Goal: Transaction & Acquisition: Purchase product/service

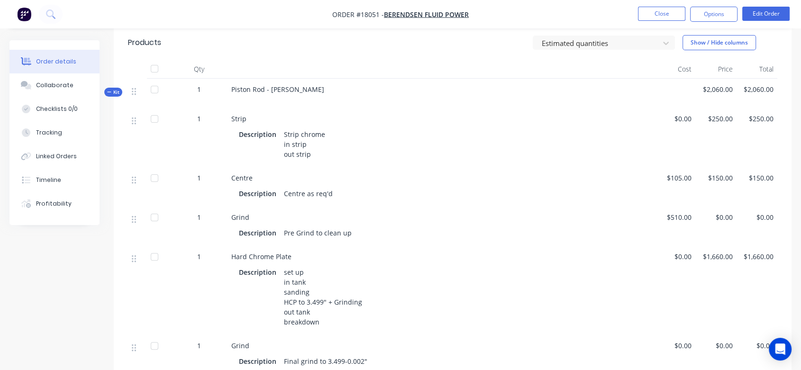
scroll to position [210, 0]
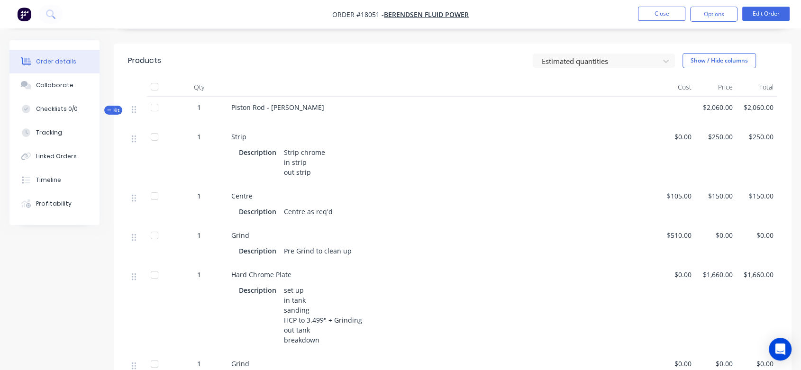
click at [310, 162] on div "Strip chrome in strip out strip" at bounding box center [304, 163] width 49 height 34
click at [776, 13] on button "Edit Order" at bounding box center [765, 14] width 47 height 14
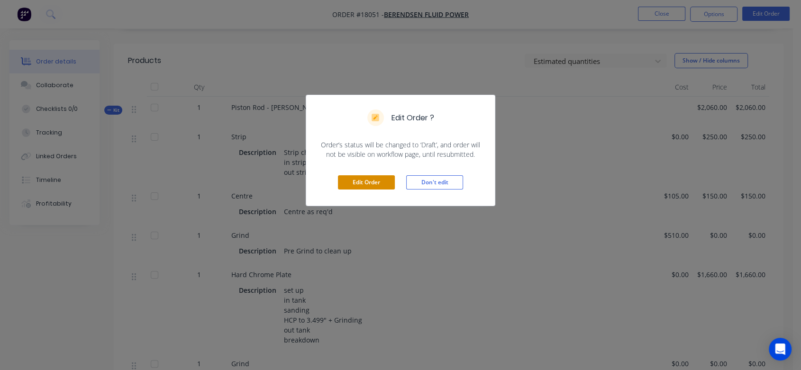
click at [381, 180] on button "Edit Order" at bounding box center [366, 182] width 57 height 14
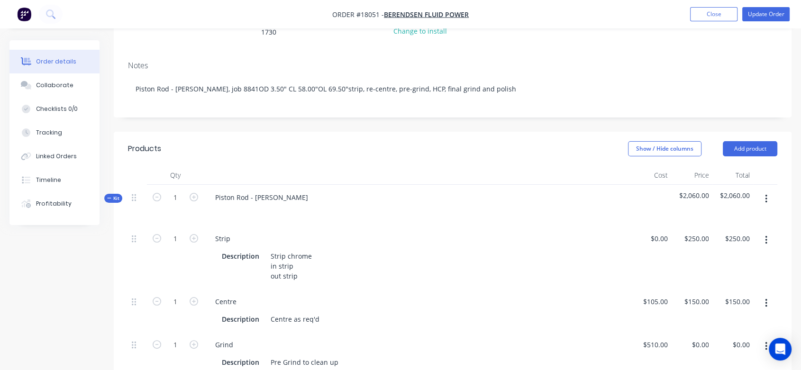
scroll to position [158, 0]
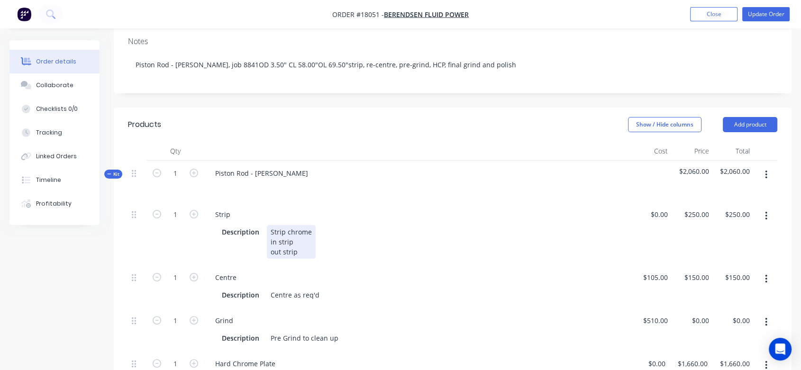
click at [294, 234] on div "Strip chrome in strip out strip" at bounding box center [291, 242] width 49 height 34
click at [363, 243] on div "Description Strip chrome in strip 0.016" out strip" at bounding box center [415, 242] width 394 height 34
click at [709, 12] on button "Close" at bounding box center [713, 14] width 47 height 14
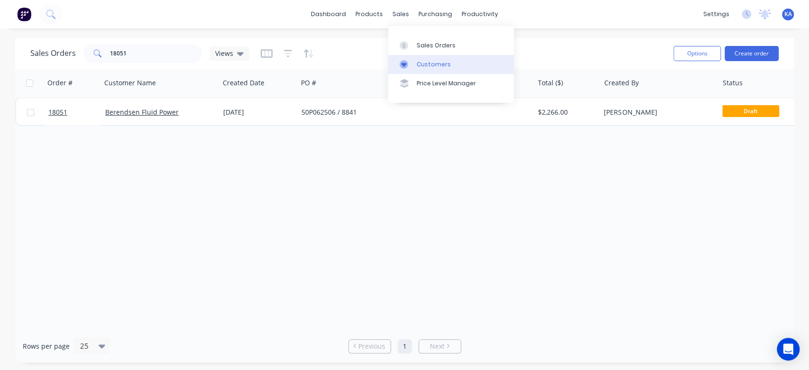
click at [434, 65] on div "Customers" at bounding box center [434, 64] width 34 height 9
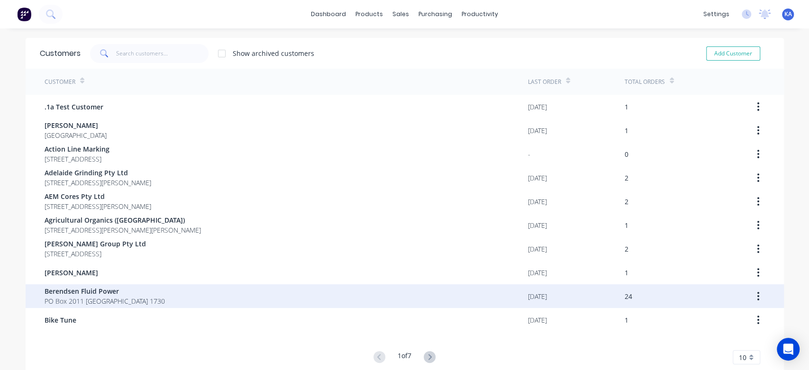
click at [157, 295] on div "Berendsen Fluid Power PO Box 2011 Seven Hills 1730" at bounding box center [287, 296] width 484 height 24
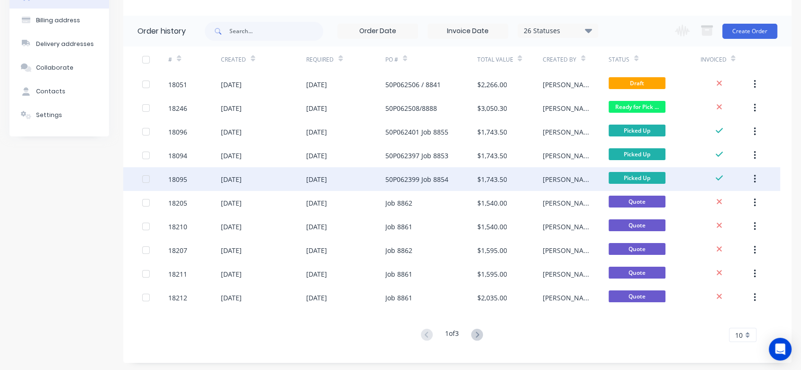
scroll to position [65, 0]
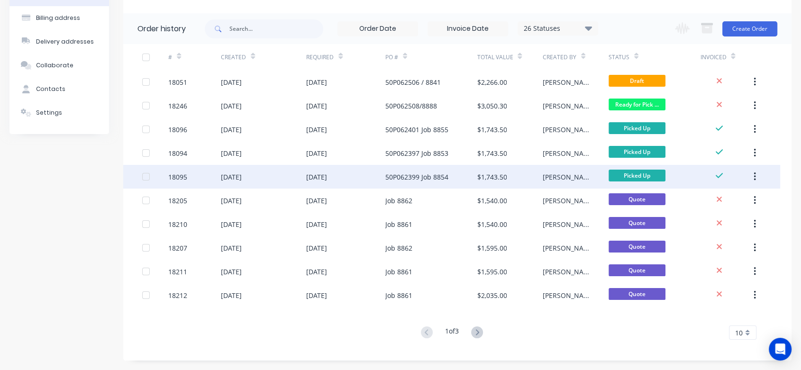
click at [407, 172] on div "50P062399 Job 8854" at bounding box center [416, 177] width 63 height 10
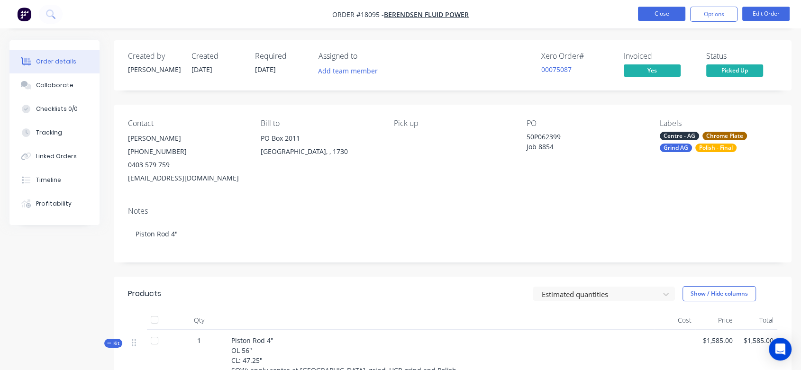
click at [661, 14] on button "Close" at bounding box center [661, 14] width 47 height 14
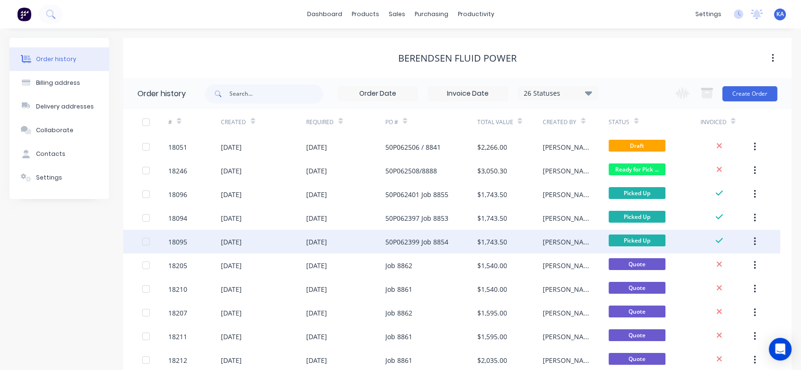
click at [327, 240] on div "[DATE]" at bounding box center [316, 242] width 21 height 10
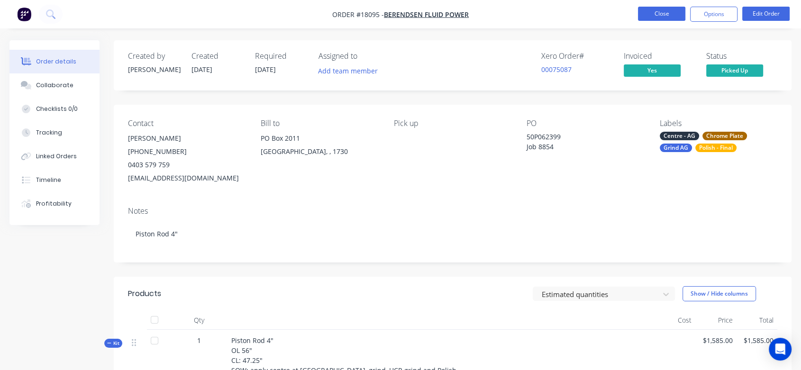
click at [650, 12] on button "Close" at bounding box center [661, 14] width 47 height 14
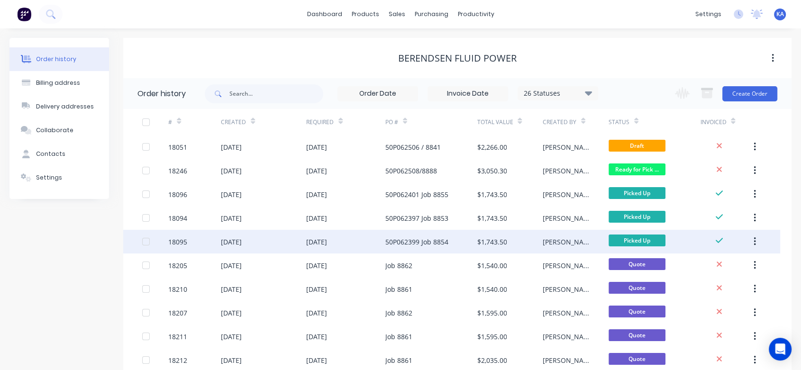
click at [751, 240] on button "button" at bounding box center [755, 241] width 22 height 17
click at [699, 283] on div "Duplicate" at bounding box center [721, 286] width 73 height 14
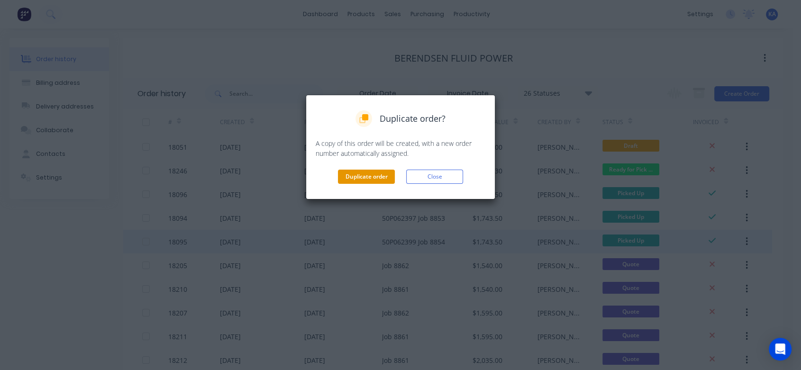
click at [376, 175] on button "Duplicate order" at bounding box center [366, 177] width 57 height 14
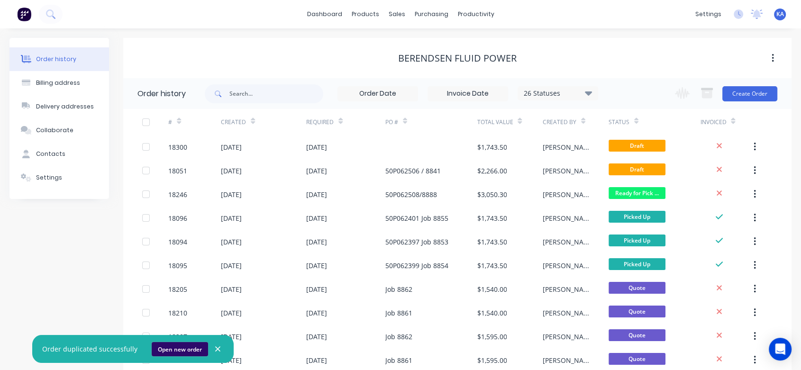
click at [188, 347] on button "Open new order" at bounding box center [180, 349] width 56 height 14
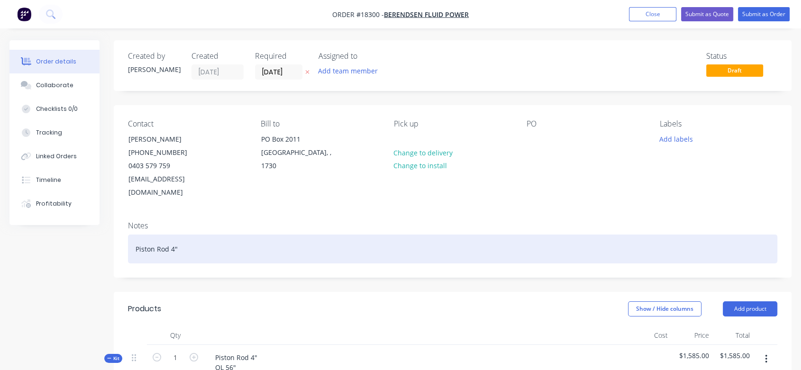
click at [168, 235] on div "Piston Rod 4"" at bounding box center [452, 249] width 649 height 29
click at [193, 237] on div "Piston Rod, 4" Rockbreaker" at bounding box center [452, 249] width 649 height 29
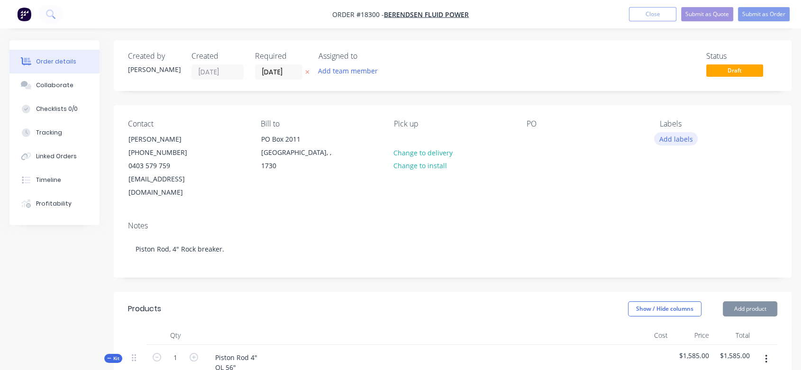
click at [677, 133] on button "Add labels" at bounding box center [676, 138] width 44 height 13
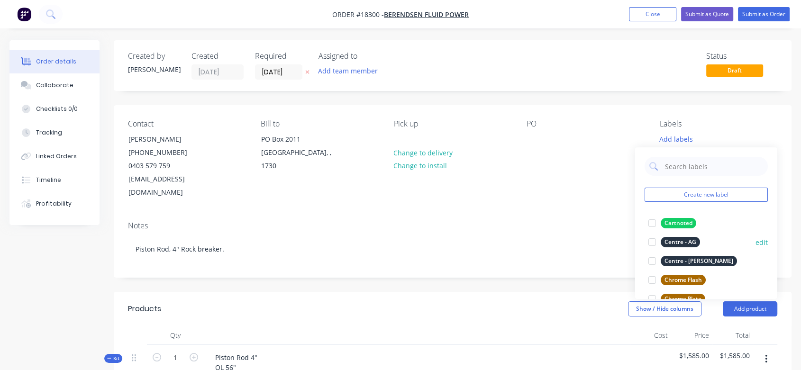
click at [690, 240] on div "Centre - AG" at bounding box center [680, 242] width 39 height 10
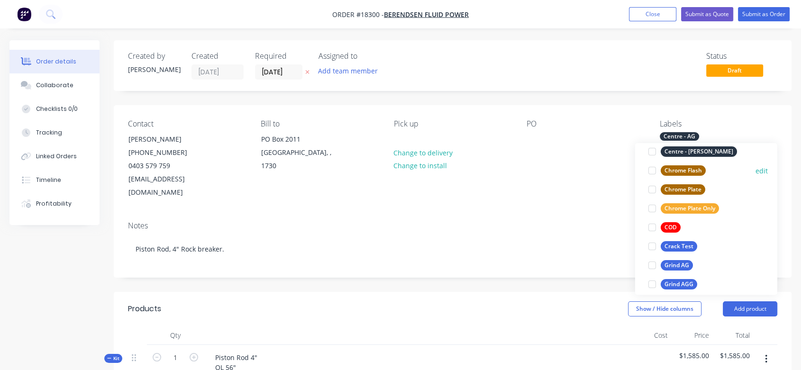
scroll to position [158, 0]
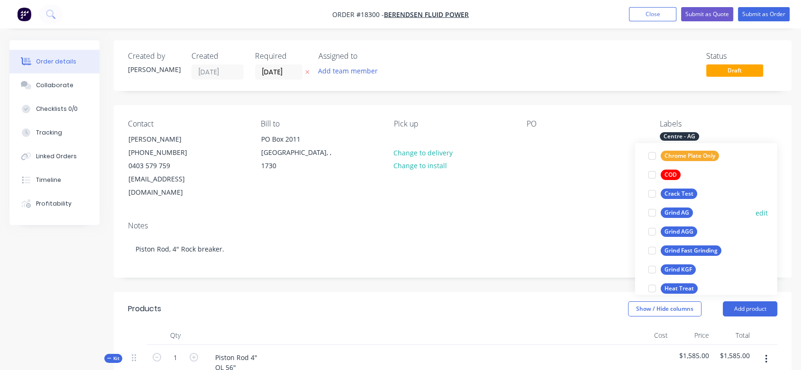
click at [688, 210] on div "Grind AG" at bounding box center [677, 213] width 32 height 10
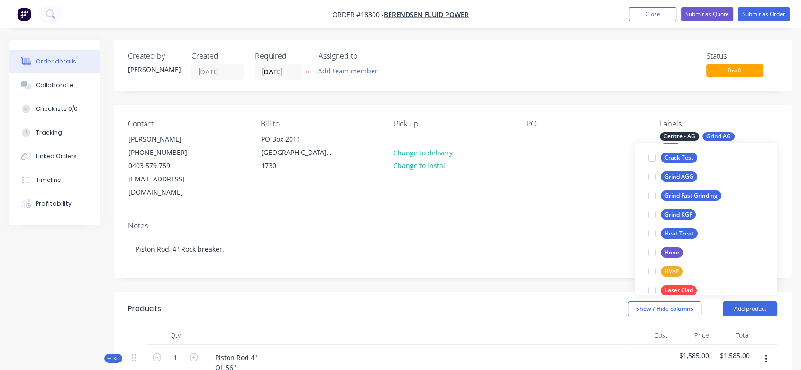
scroll to position [236, 0]
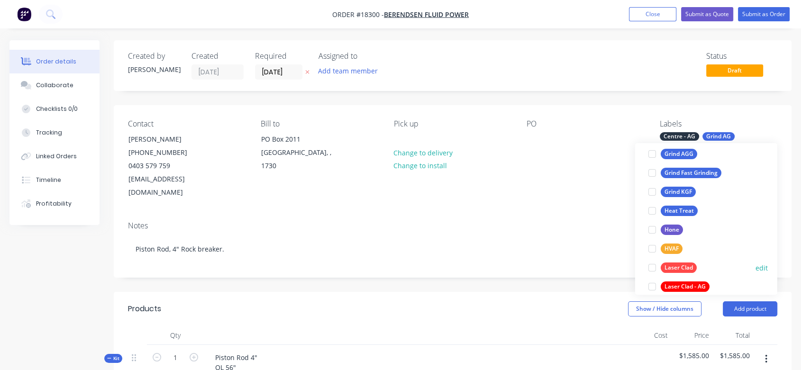
click at [687, 265] on div "Laser Clad" at bounding box center [679, 268] width 36 height 10
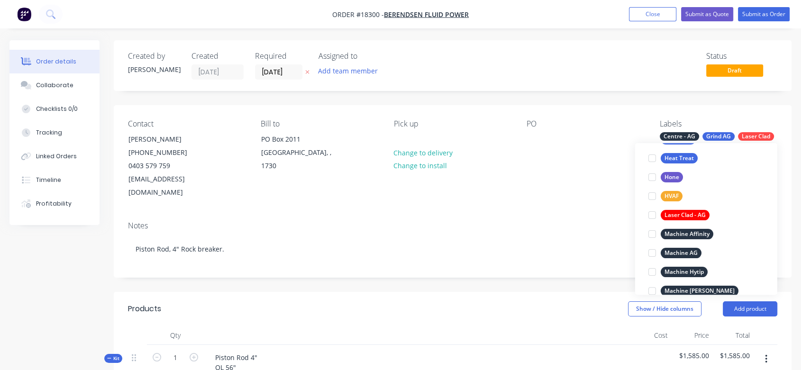
scroll to position [316, 0]
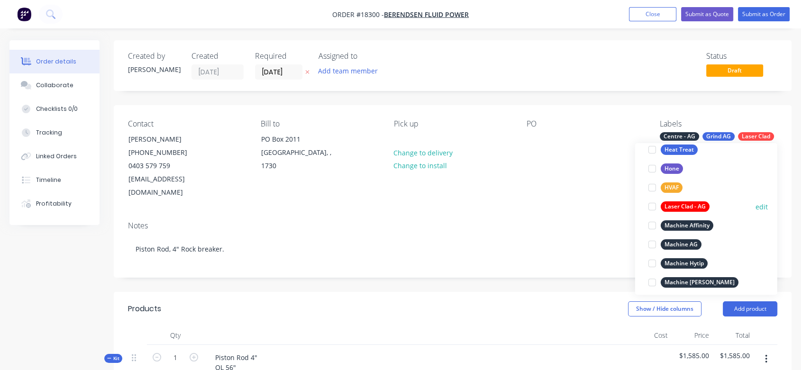
click at [686, 202] on div "Laser Clad - AG" at bounding box center [685, 206] width 49 height 10
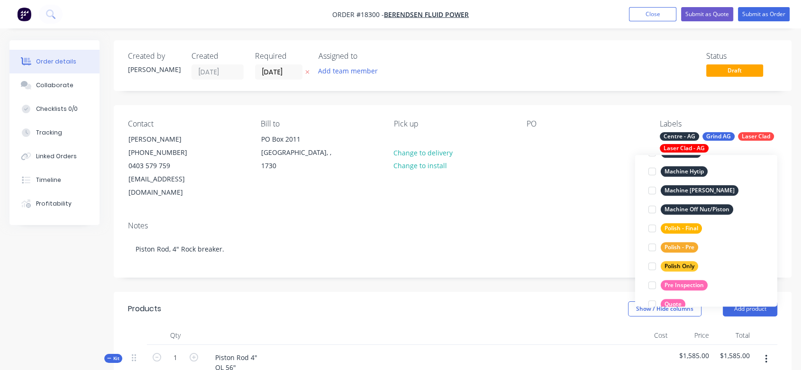
scroll to position [438, 0]
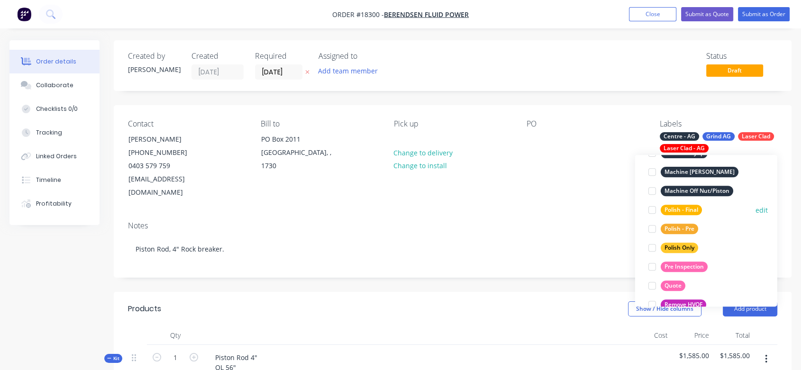
click at [689, 208] on div "Polish - Final" at bounding box center [681, 210] width 41 height 10
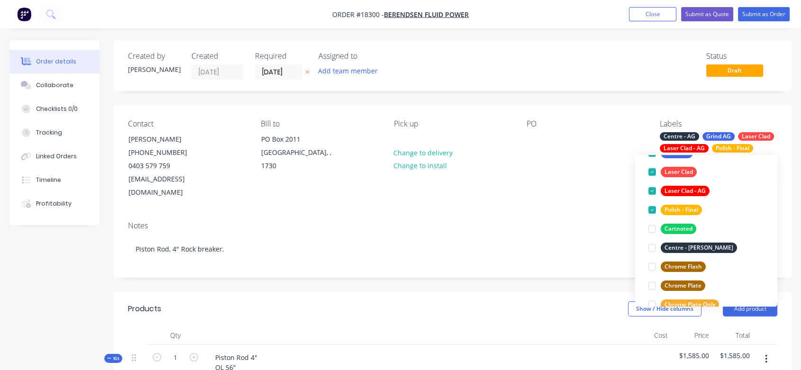
click at [592, 218] on div "Notes Piston Rod, 4" Rock breaker." at bounding box center [453, 246] width 678 height 64
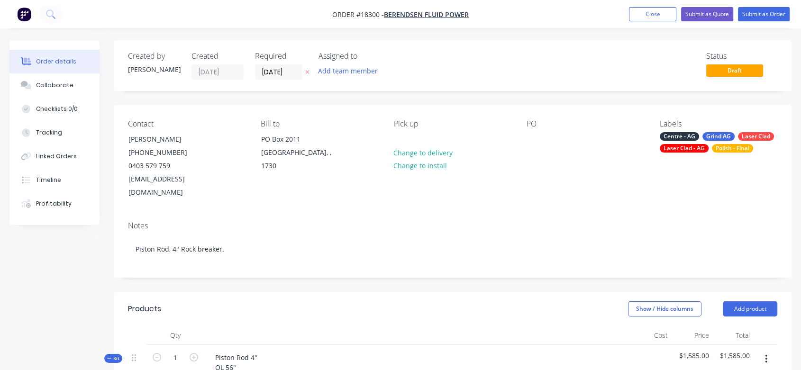
drag, startPoint x: 747, startPoint y: 134, endPoint x: 508, endPoint y: 211, distance: 250.8
click at [508, 221] on div "Notes" at bounding box center [452, 225] width 649 height 9
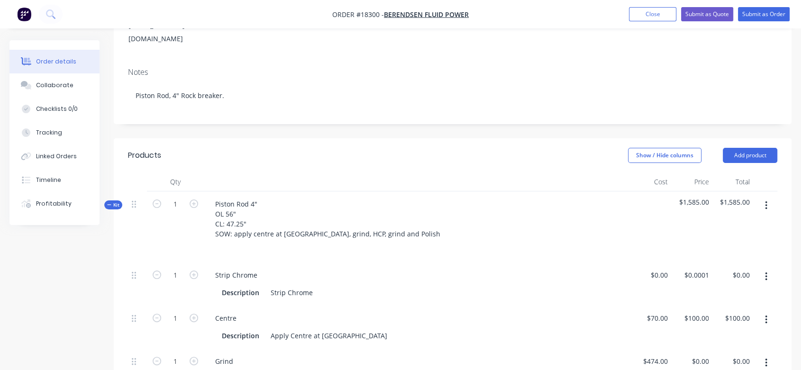
scroll to position [158, 0]
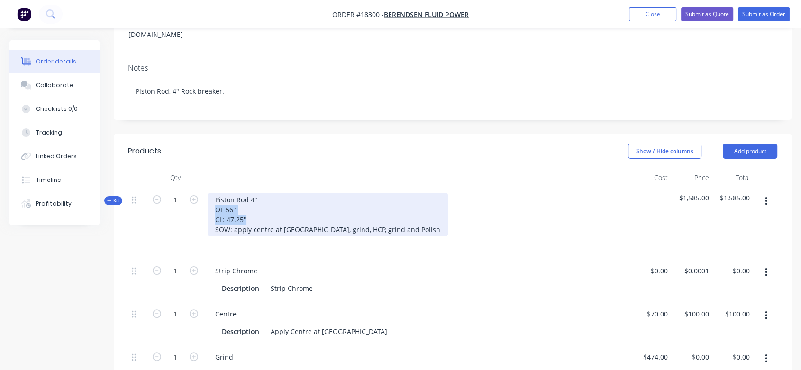
drag, startPoint x: 245, startPoint y: 205, endPoint x: 212, endPoint y: 197, distance: 33.8
click at [212, 197] on div "Piston Rod 4" OL 56" CL: 47.25" SOW: apply centre at [GEOGRAPHIC_DATA], grind, …" at bounding box center [328, 215] width 240 height 44
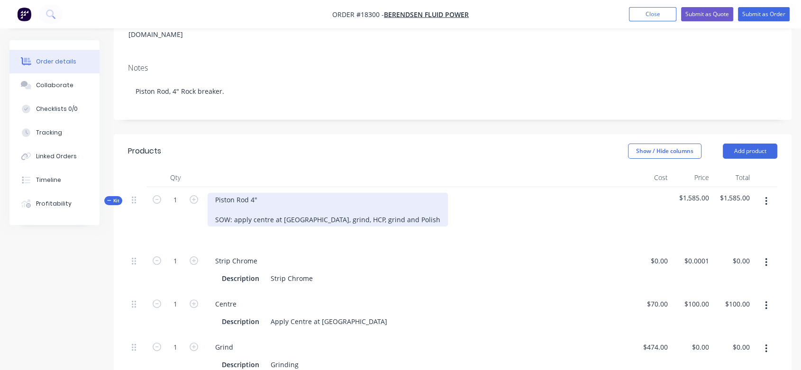
click at [304, 205] on div "Piston Rod 4" SOW: apply centre at eye end, grind, HCP, grind and Polish" at bounding box center [328, 210] width 240 height 34
click at [275, 202] on div "Piston Rod 4" SOW: apply centre, grind, HCP, grind and Polish" at bounding box center [290, 210] width 165 height 34
drag, startPoint x: 338, startPoint y: 204, endPoint x: 325, endPoint y: 204, distance: 12.3
click at [325, 204] on div "Piston Rod 4" SOW: apply centre, Machine, grind, HCP, grind and Polish" at bounding box center [306, 210] width 196 height 34
click at [411, 201] on div "Piston Rod 4" SOW: apply centre, Machine, grind, laser clad, grind and Polish" at bounding box center [315, 210] width 215 height 34
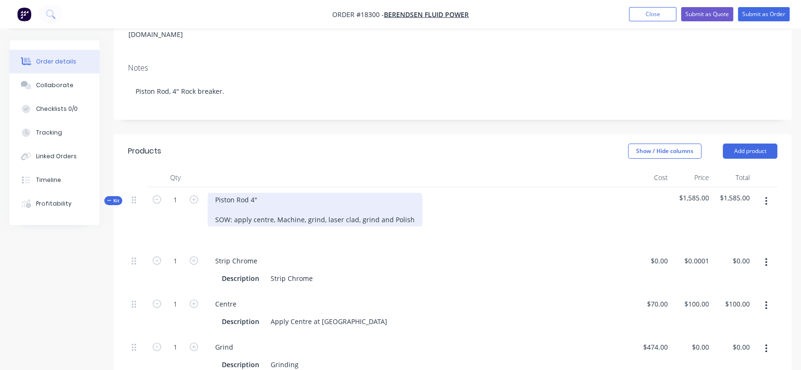
click at [408, 205] on div "Piston Rod 4" SOW: apply centre, Machine, grind, laser clad, grind and Polish" at bounding box center [315, 210] width 215 height 34
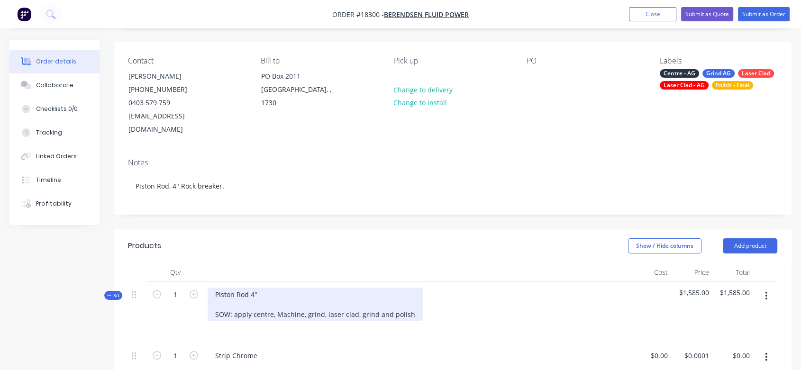
scroll to position [0, 0]
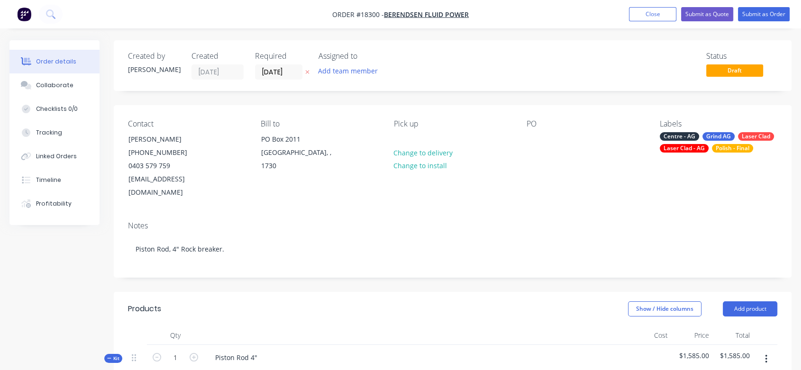
click at [761, 134] on div "Laser Clad" at bounding box center [756, 136] width 36 height 9
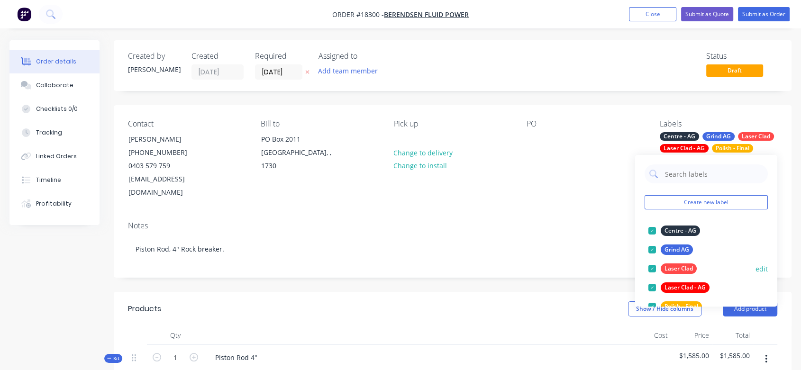
click at [652, 268] on div at bounding box center [652, 268] width 19 height 19
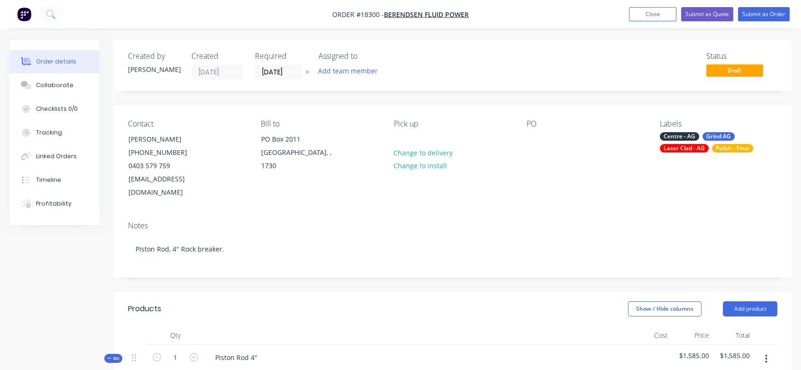
click at [603, 197] on div "Contact Alex Bojko (08) 7221 0300 0403 579 759 ABojko@berendsen.com.au Bill to …" at bounding box center [453, 159] width 678 height 109
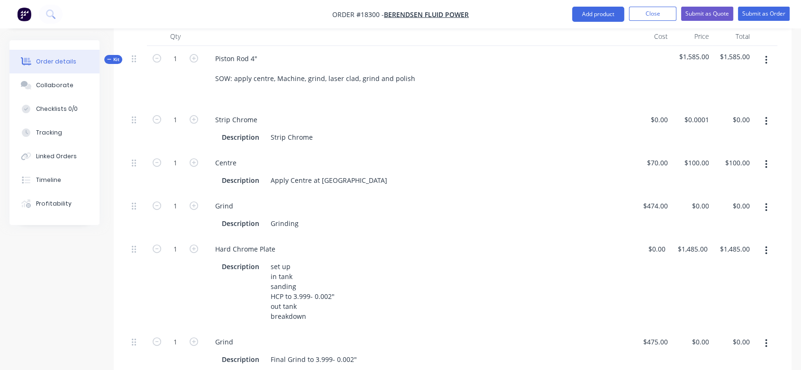
scroll to position [316, 0]
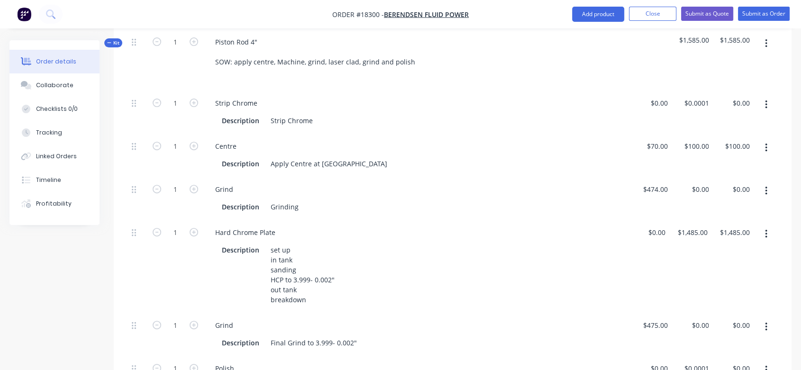
click at [765, 100] on icon "button" at bounding box center [766, 105] width 2 height 10
click at [708, 161] on div "Delete" at bounding box center [732, 168] width 73 height 14
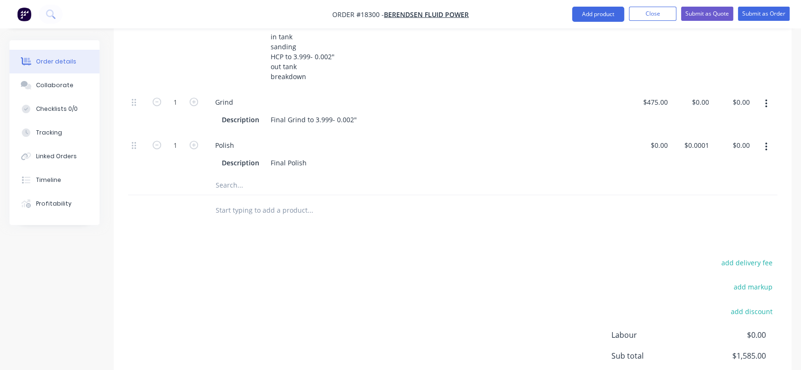
scroll to position [527, 0]
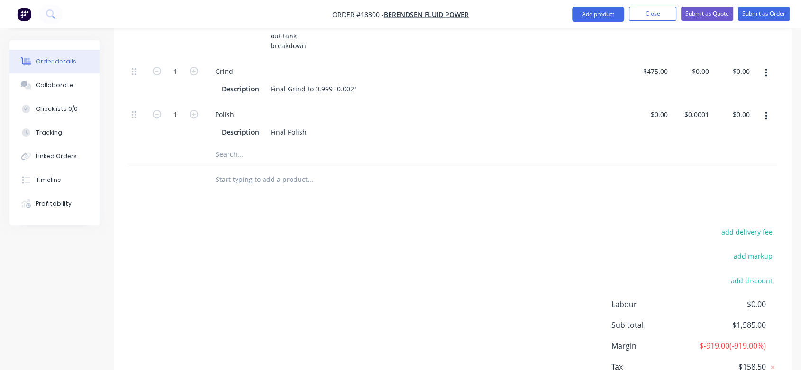
click at [247, 145] on input "text" at bounding box center [310, 154] width 190 height 19
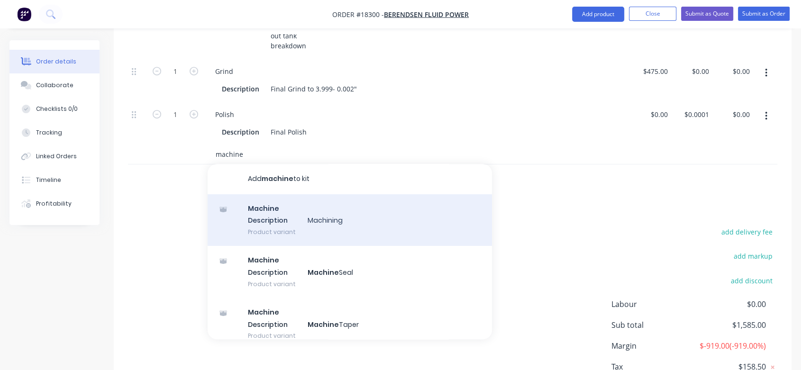
type input "machine"
click at [271, 206] on div "Machine Description Machining Product variant" at bounding box center [350, 220] width 284 height 52
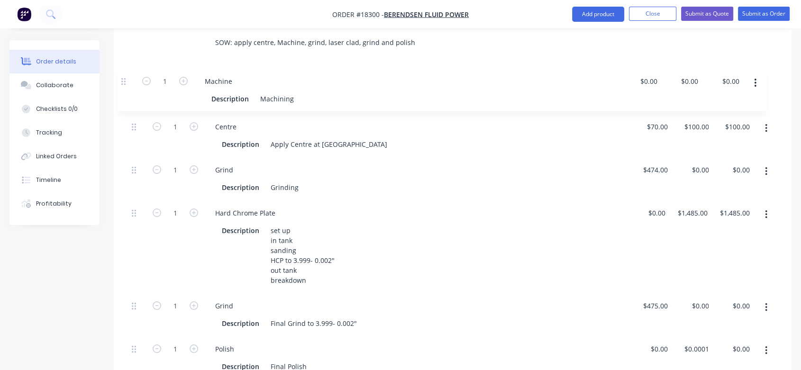
scroll to position [334, 0]
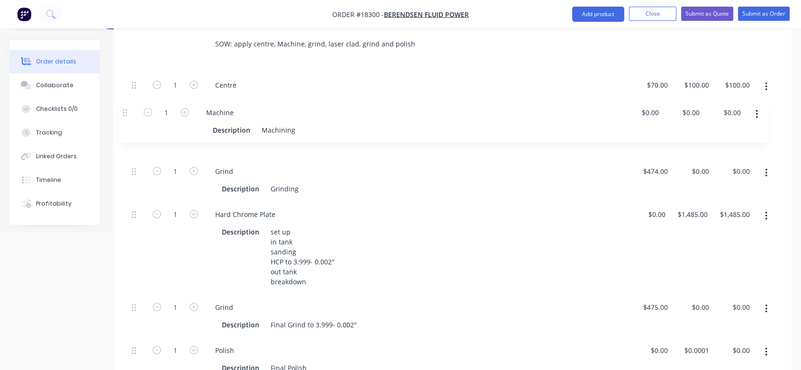
drag, startPoint x: 133, startPoint y: 251, endPoint x: 121, endPoint y: 109, distance: 142.2
click at [121, 109] on div "Qty Cost Price Total Kit 1 Piston Rod 4" SOW: apply centre, Machine, grind, las…" at bounding box center [453, 211] width 678 height 439
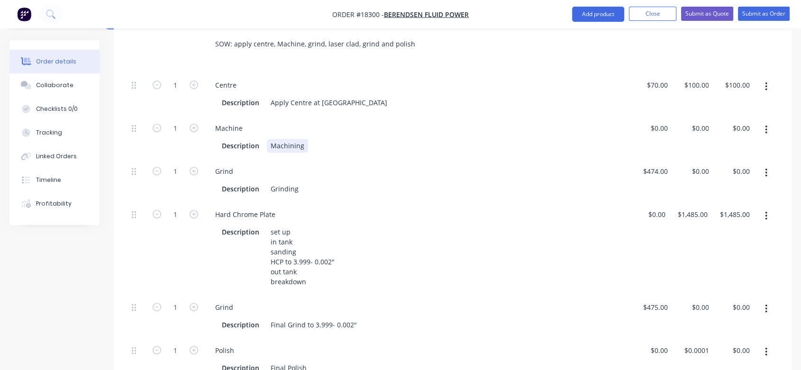
click at [304, 139] on div "Machining" at bounding box center [287, 146] width 41 height 14
click at [296, 182] on div "Grinding" at bounding box center [285, 189] width 36 height 14
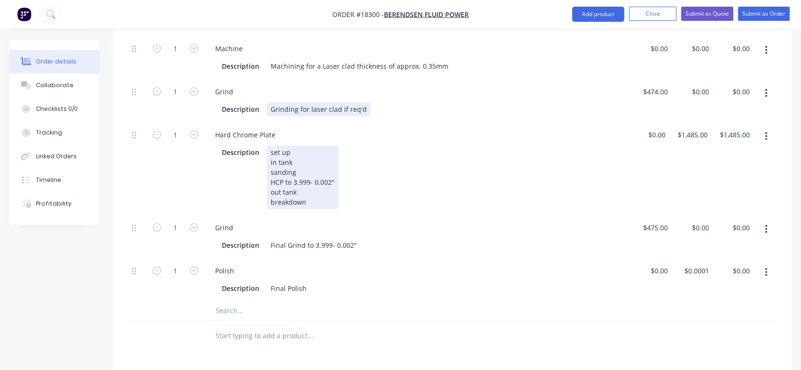
scroll to position [492, 0]
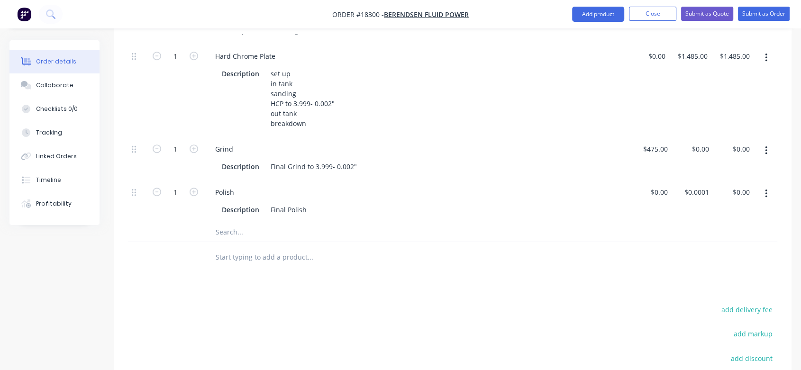
click at [256, 223] on input "text" at bounding box center [310, 232] width 190 height 19
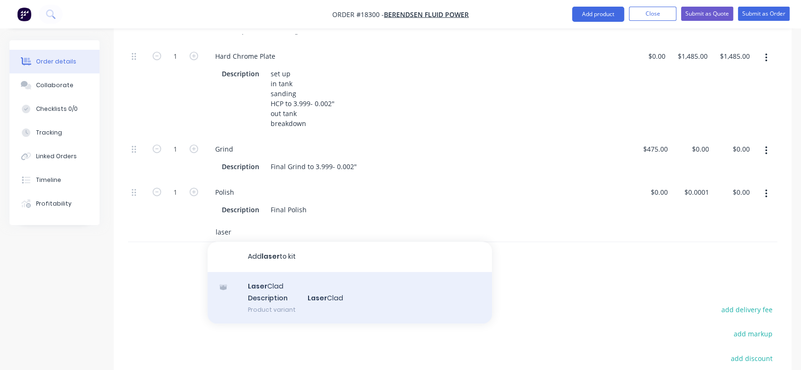
type input "laser"
click at [280, 272] on div "Laser Clad Description Laser Clad Product variant" at bounding box center [350, 298] width 284 height 52
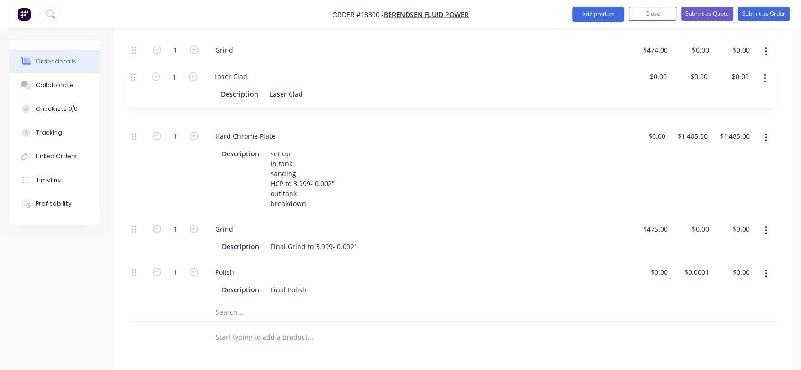
scroll to position [454, 0]
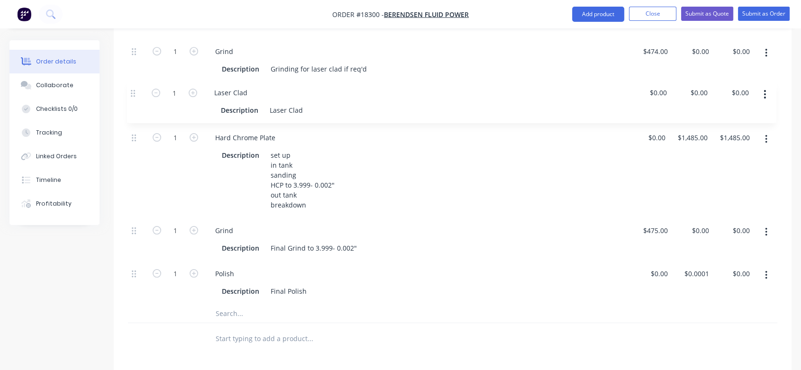
drag, startPoint x: 135, startPoint y: 221, endPoint x: 134, endPoint y: 89, distance: 132.3
click at [134, 89] on div "1 Centre Description Apply Centre at eye end $70.00 $70.00 $100.00 $100.00 $100…" at bounding box center [452, 129] width 649 height 352
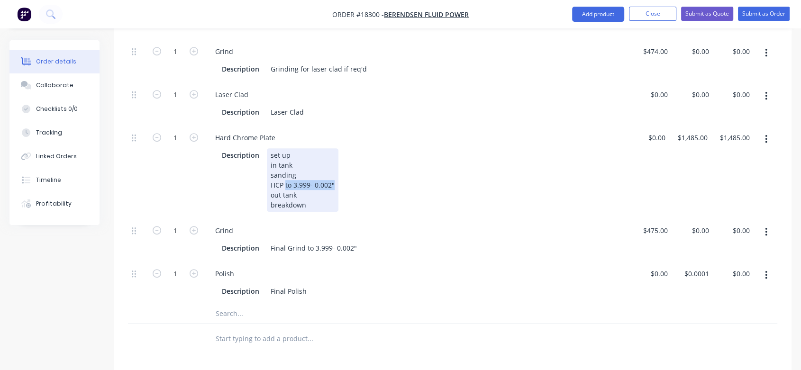
drag, startPoint x: 335, startPoint y: 170, endPoint x: 284, endPoint y: 170, distance: 50.7
click at [284, 170] on div "set up in tank sanding HCP to 3.999- 0.002" out tank breakdown" at bounding box center [303, 180] width 72 height 64
copy div "to 3.999- 0.002""
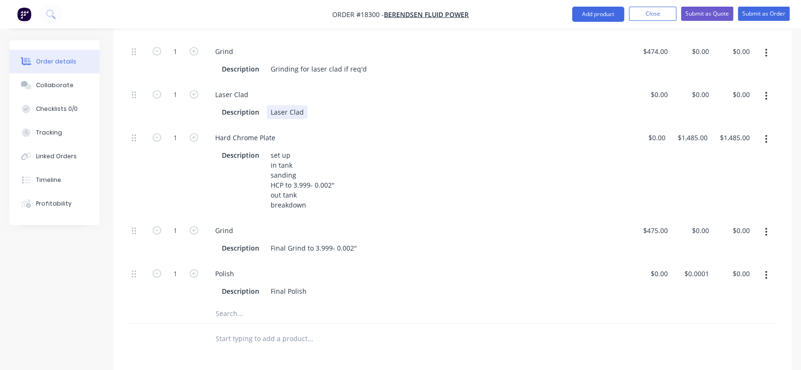
click at [312, 105] on div "Description Laser Clad" at bounding box center [415, 112] width 394 height 14
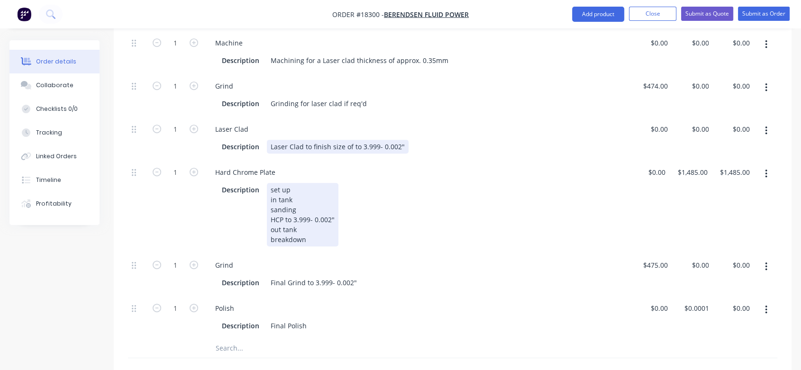
scroll to position [401, 0]
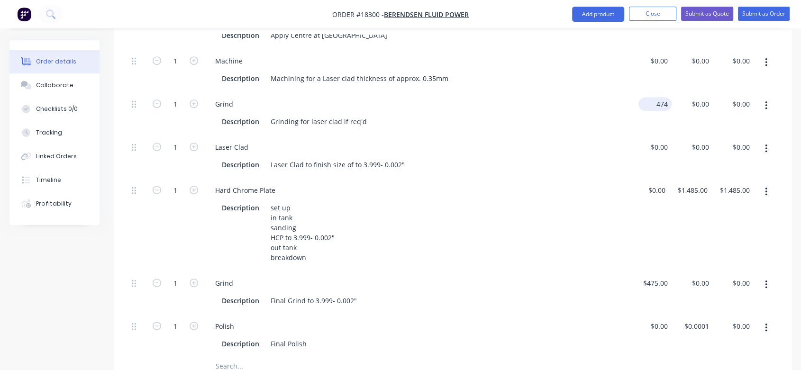
click at [660, 97] on input "474" at bounding box center [656, 104] width 29 height 14
type input "$0.00"
click at [690, 183] on div "1485 $1,485.00" at bounding box center [692, 190] width 38 height 14
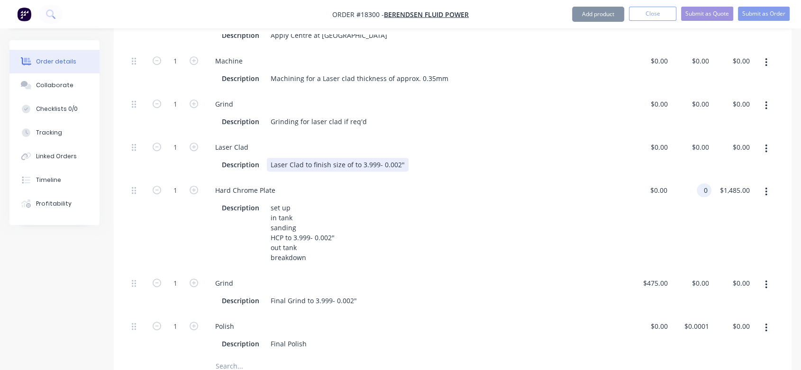
type input "$0.00"
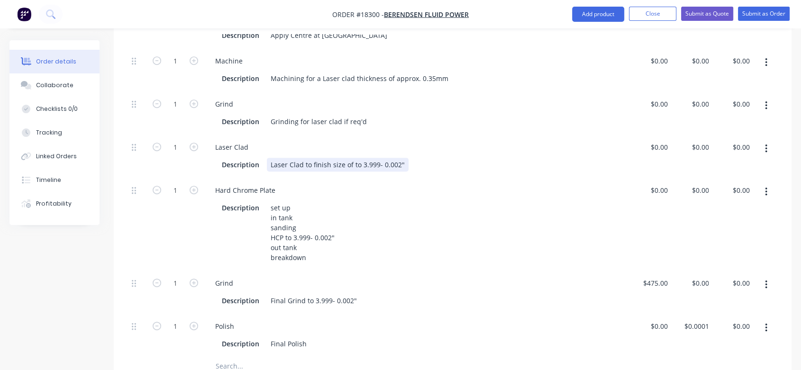
click at [602, 158] on div "Description Laser Clad to finish size of to 3.999- 0.002"" at bounding box center [415, 165] width 394 height 14
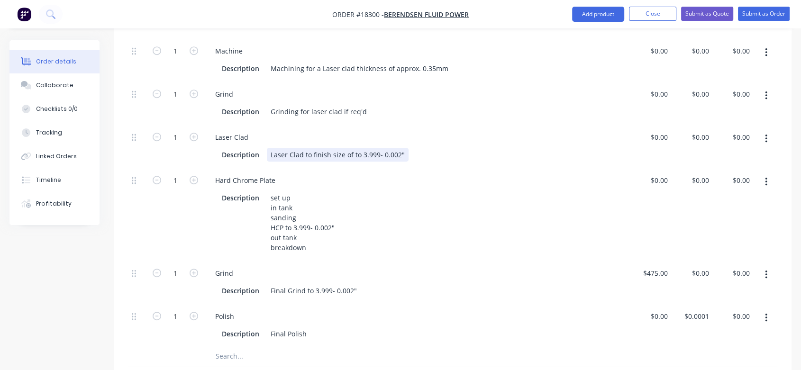
scroll to position [454, 0]
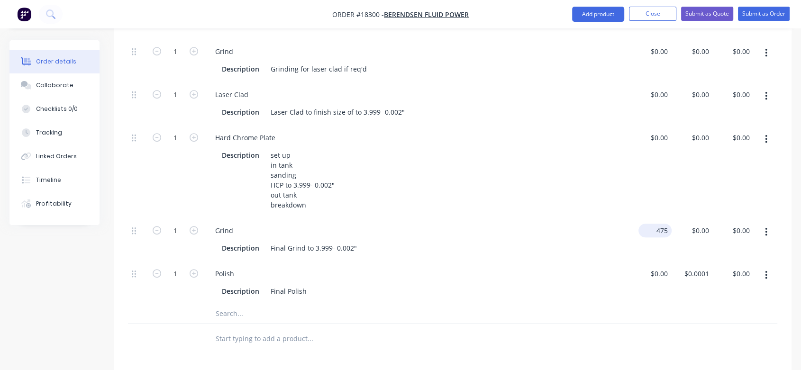
click at [655, 224] on div "475 $475.00" at bounding box center [655, 231] width 33 height 14
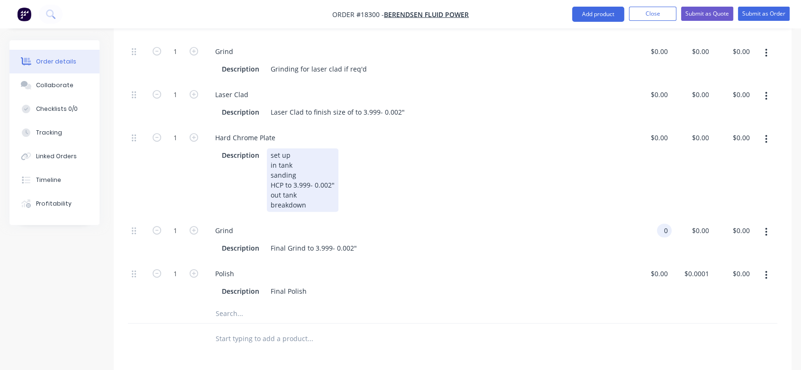
type input "$0.00"
click at [573, 176] on div "Description set up in tank sanding HCP to 3.999- 0.002" out tank breakdown" at bounding box center [415, 180] width 394 height 64
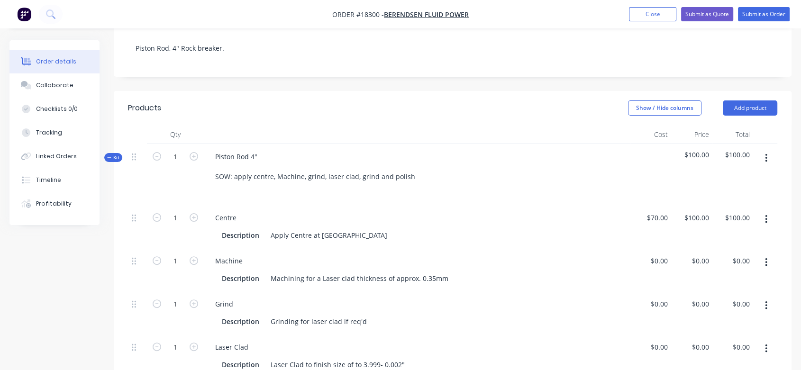
scroll to position [190, 0]
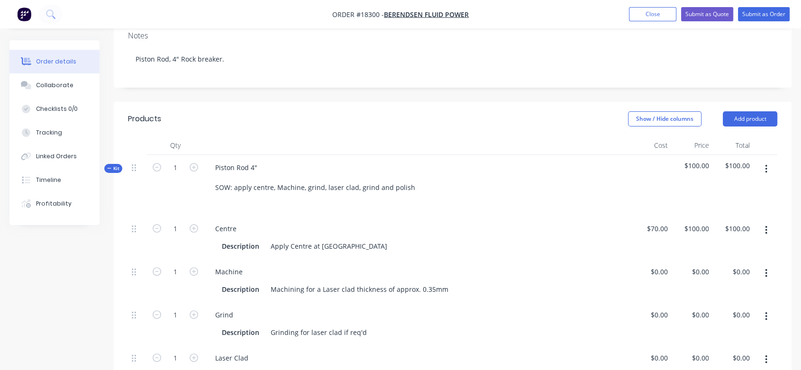
click at [698, 161] on span "$100.00" at bounding box center [693, 166] width 34 height 10
click at [738, 161] on span "$100.00" at bounding box center [733, 166] width 34 height 10
click at [662, 222] on input "70" at bounding box center [665, 229] width 12 height 14
type input "$0.00"
type input "0"
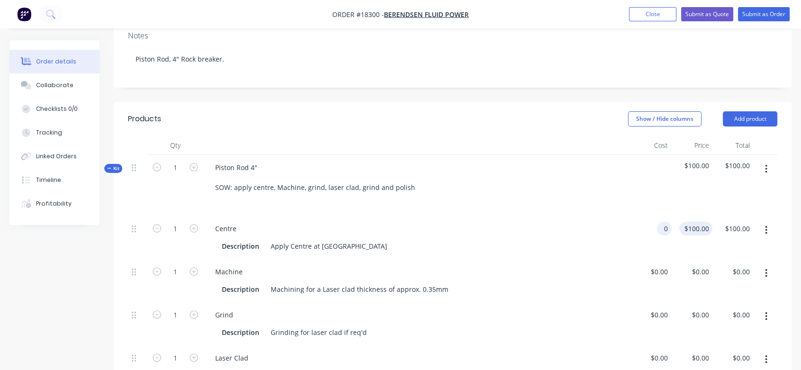
type input "$0.00"
click at [694, 216] on div "0 $100.00" at bounding box center [692, 237] width 41 height 43
type input "$0.00"
click at [618, 177] on div "Piston Rod 4" SOW: apply centre, Machine, grind, laser clad, grind and polish" at bounding box center [417, 185] width 427 height 61
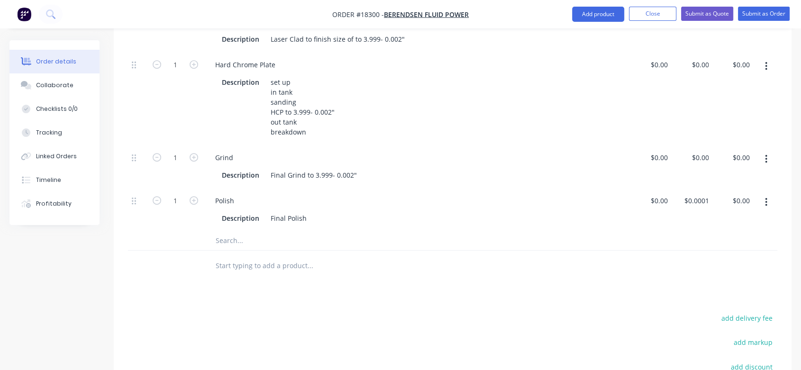
scroll to position [474, 0]
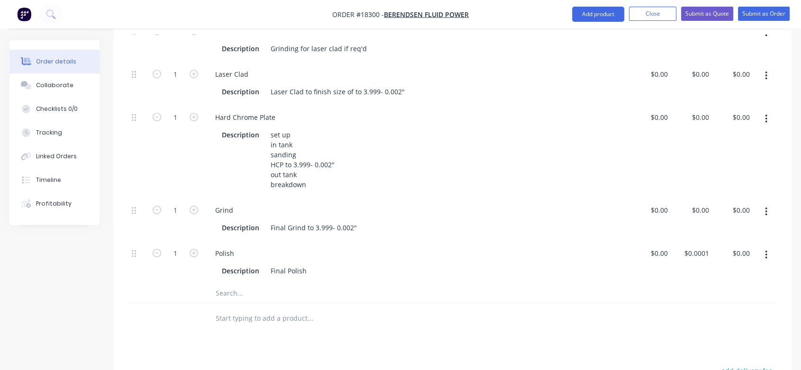
click at [766, 115] on icon "button" at bounding box center [766, 119] width 2 height 9
click at [712, 175] on div "Delete" at bounding box center [732, 182] width 73 height 14
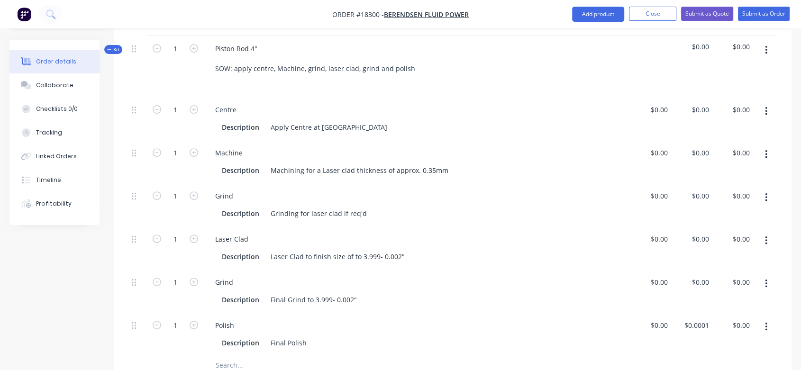
scroll to position [316, 0]
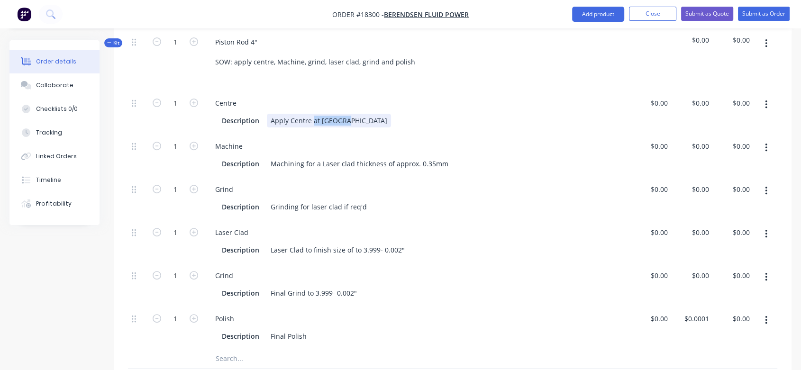
drag, startPoint x: 344, startPoint y: 105, endPoint x: 312, endPoint y: 103, distance: 31.8
click at [312, 114] on div "Apply Centre at [GEOGRAPHIC_DATA]" at bounding box center [329, 121] width 124 height 14
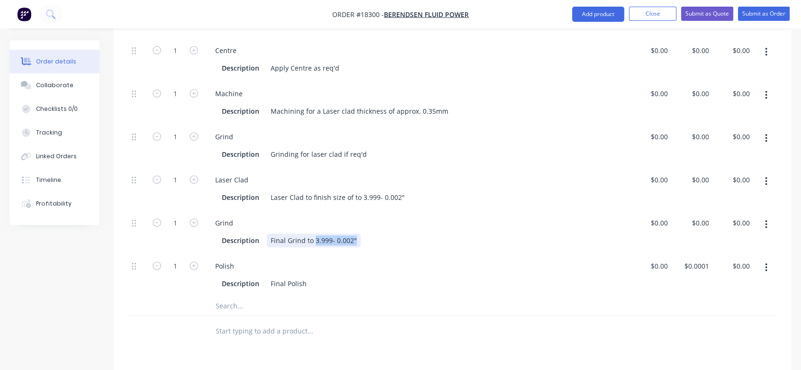
drag, startPoint x: 355, startPoint y: 222, endPoint x: 314, endPoint y: 223, distance: 41.2
click at [314, 234] on div "Final Grind to 3.999- 0.002"" at bounding box center [314, 241] width 94 height 14
copy div "3.999- 0.002""
click at [314, 277] on div "Description Final Polish" at bounding box center [415, 284] width 394 height 14
click at [467, 191] on div "Laser Clad Description Laser Clad to finish size of to 3.999- 0.002"" at bounding box center [417, 188] width 427 height 43
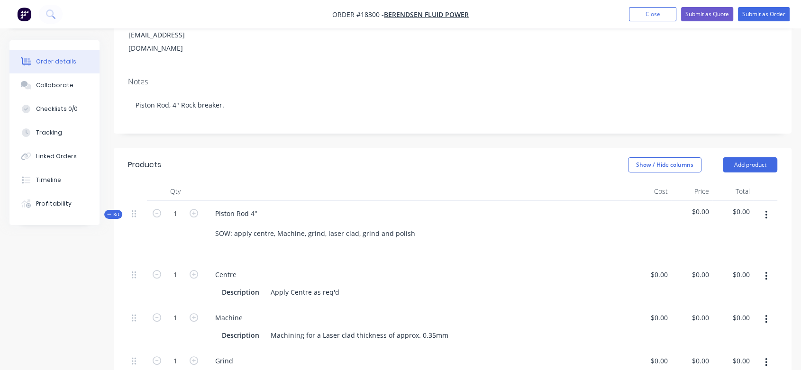
scroll to position [53, 0]
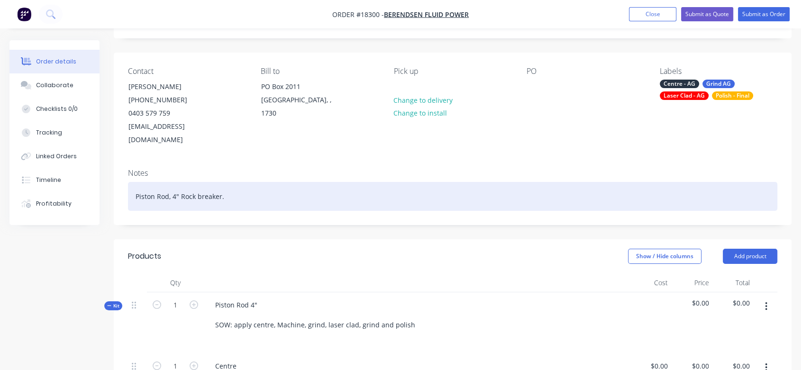
click at [236, 186] on div "Piston Rod, 4" Rock breaker." at bounding box center [452, 196] width 649 height 29
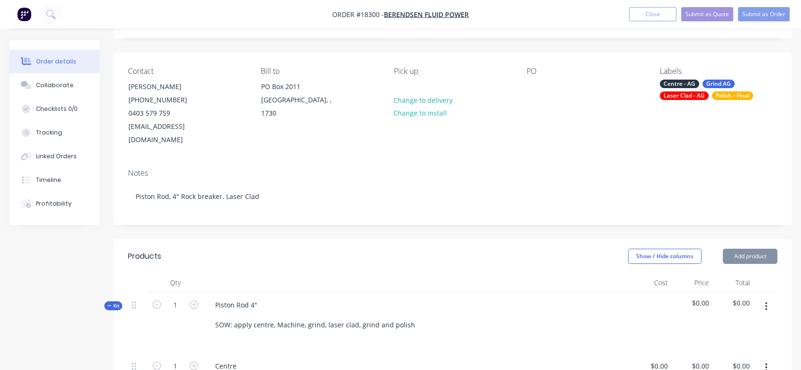
click at [307, 239] on header "Products Show / Hide columns Add product" at bounding box center [453, 256] width 678 height 34
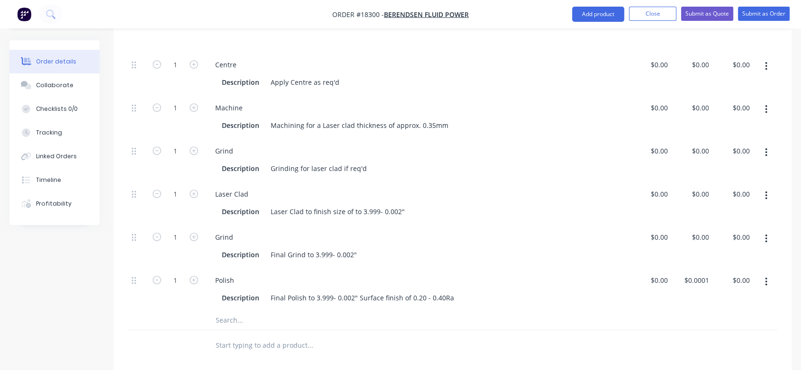
scroll to position [368, 0]
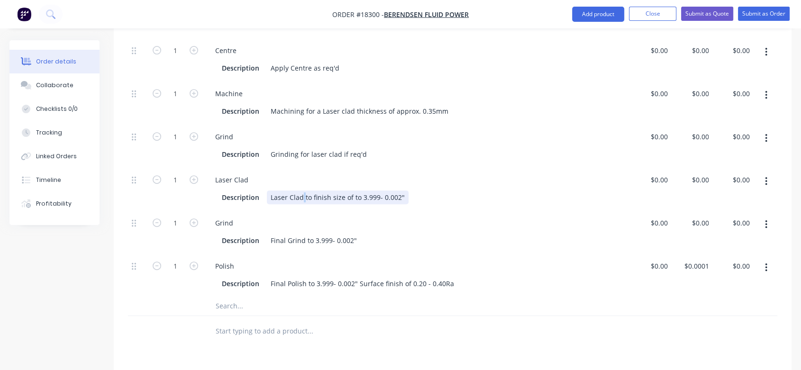
click at [303, 191] on div "Laser Clad to finish size of to 3.999- 0.002"" at bounding box center [338, 198] width 142 height 14
click at [448, 234] on div "Description Final Grind to 3.999- 0.002"" at bounding box center [415, 241] width 394 height 14
click at [319, 191] on div "Laser Clad with Rockit 401 to finish size of to 3.999- 0.002"" at bounding box center [363, 198] width 192 height 14
click at [350, 191] on div "Laser Clad with (Rockit 401 to finish size of to 3.999- 0.002"" at bounding box center [363, 198] width 193 height 14
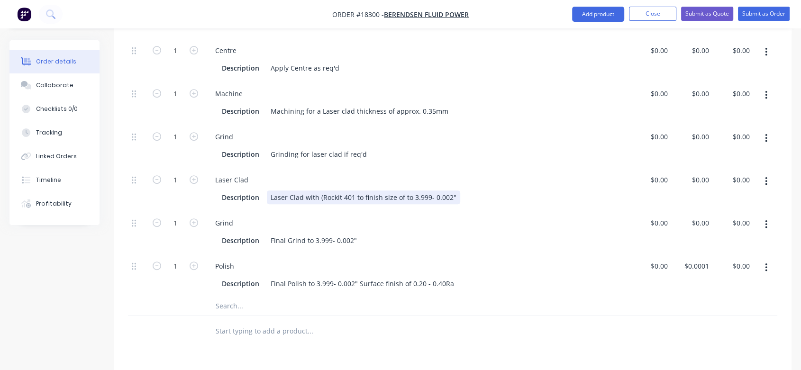
click at [353, 191] on div "Laser Clad with (Rockit 401 to finish size of to 3.999- 0.002"" at bounding box center [363, 198] width 193 height 14
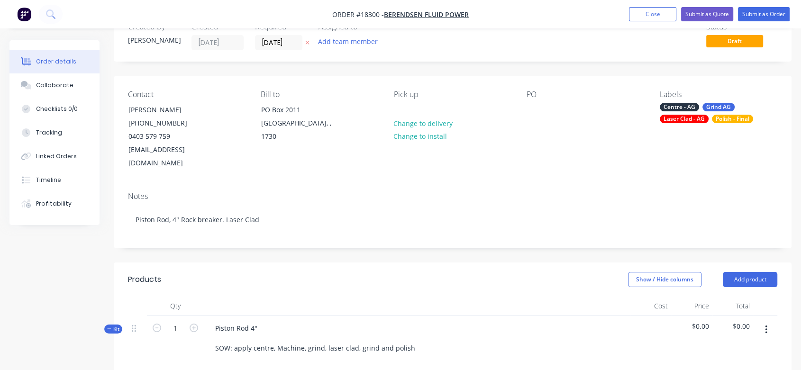
scroll to position [53, 0]
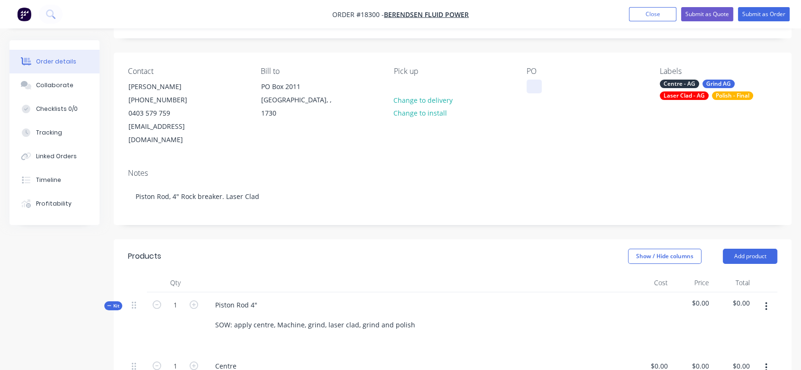
click at [532, 93] on div at bounding box center [534, 87] width 15 height 14
click at [473, 276] on div at bounding box center [417, 283] width 427 height 19
click at [762, 12] on button "Submit as Order" at bounding box center [764, 14] width 52 height 14
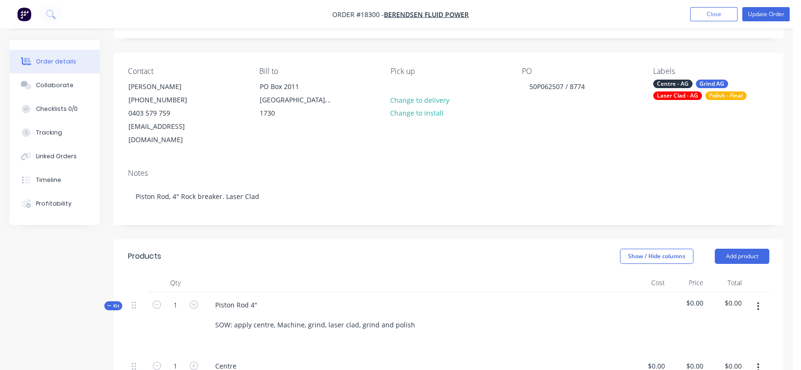
scroll to position [0, 0]
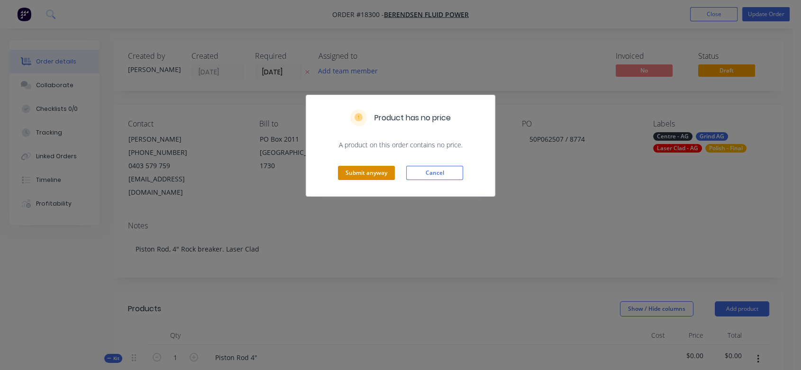
click at [378, 167] on button "Submit anyway" at bounding box center [366, 173] width 57 height 14
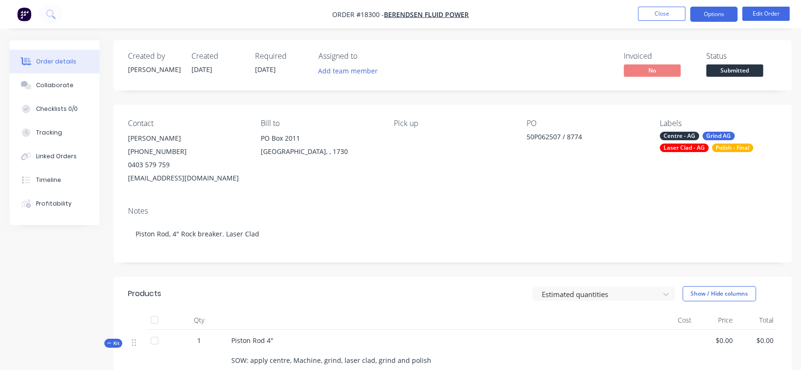
click at [711, 14] on button "Options" at bounding box center [713, 14] width 47 height 15
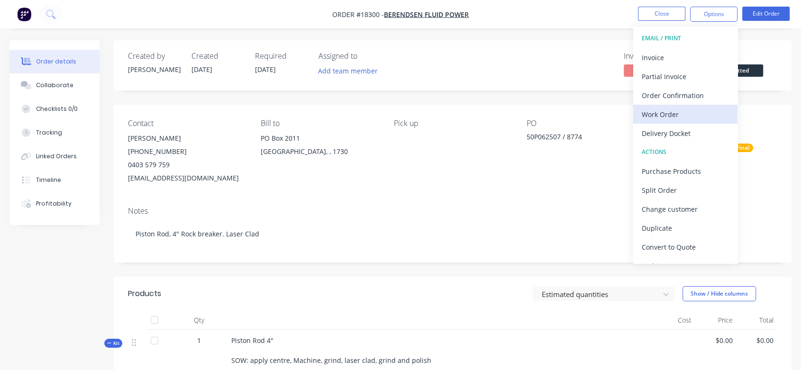
click at [660, 112] on div "Work Order" at bounding box center [685, 115] width 87 height 14
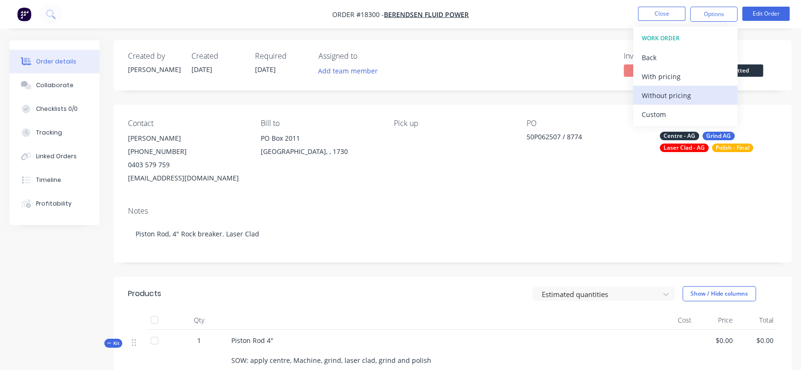
click at [676, 90] on div "Without pricing" at bounding box center [685, 96] width 87 height 14
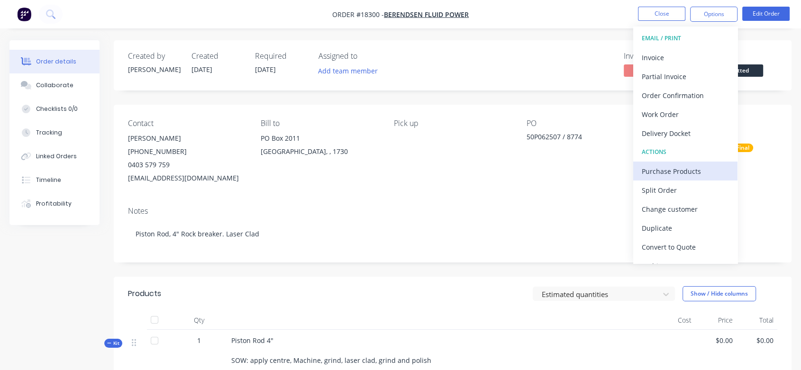
click at [687, 168] on div "Purchase Products" at bounding box center [685, 171] width 87 height 14
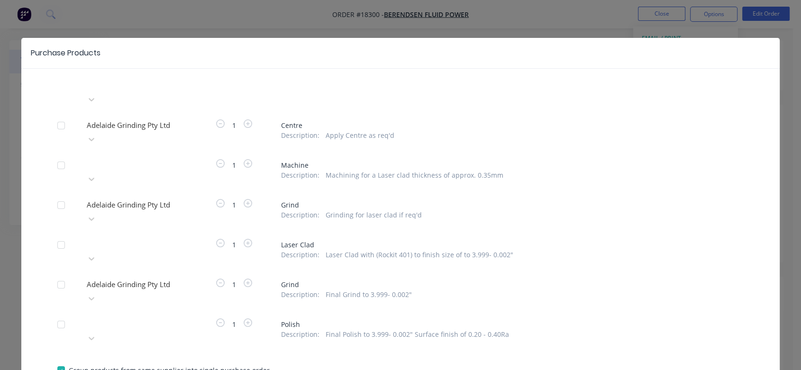
click at [100, 158] on div at bounding box center [154, 164] width 137 height 12
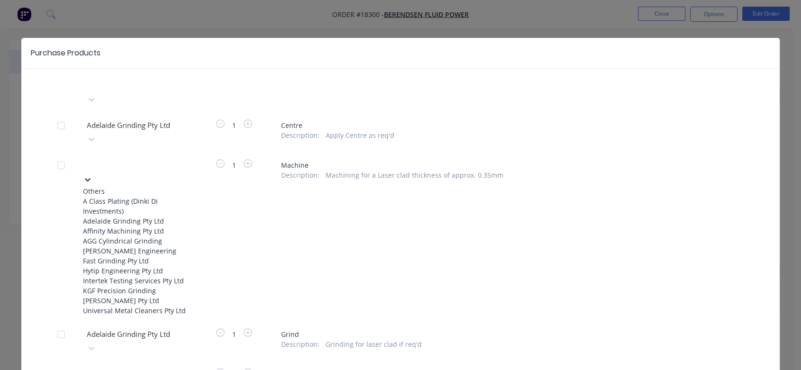
click at [113, 216] on div "Adelaide Grinding Pty Ltd" at bounding box center [135, 221] width 104 height 10
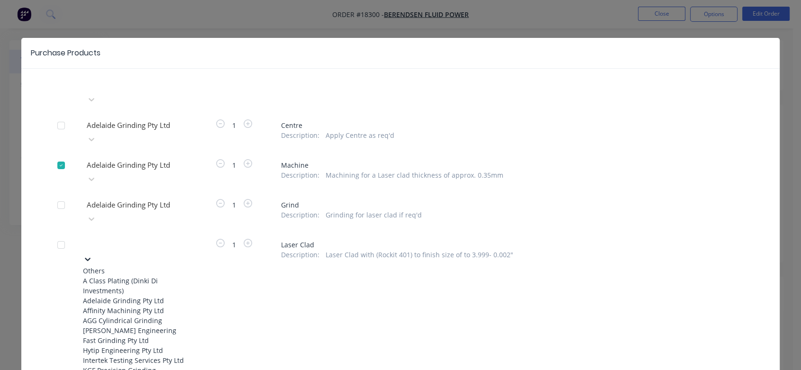
click at [131, 237] on div at bounding box center [154, 243] width 137 height 12
click at [118, 296] on div "Adelaide Grinding Pty Ltd" at bounding box center [135, 301] width 104 height 10
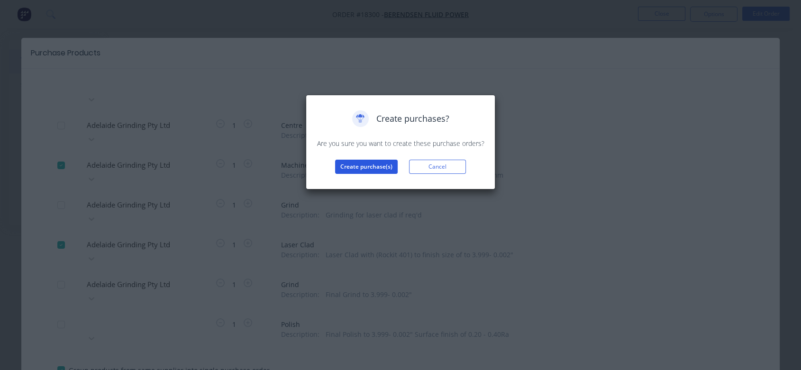
click at [366, 165] on button "Create purchase(s)" at bounding box center [366, 167] width 63 height 14
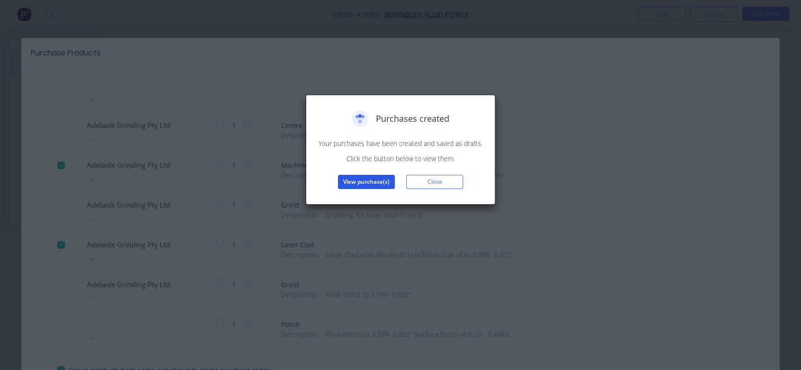
click at [375, 184] on button "View purchase(s)" at bounding box center [366, 182] width 57 height 14
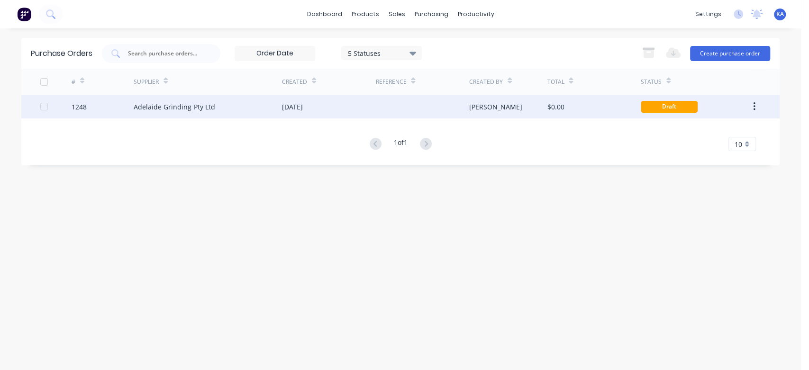
click at [326, 100] on div "[DATE]" at bounding box center [328, 107] width 93 height 24
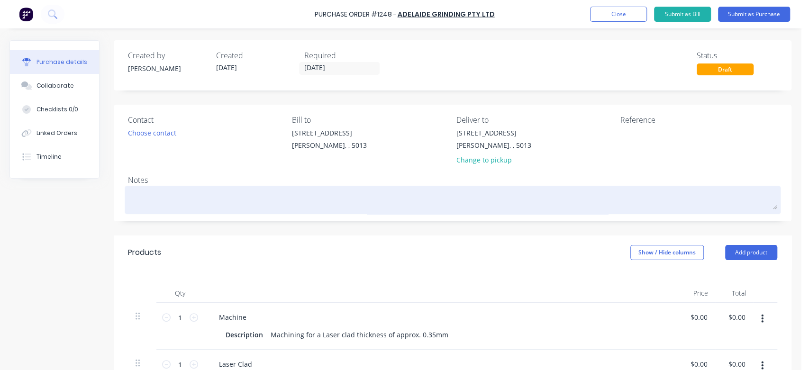
click at [163, 196] on textarea at bounding box center [452, 198] width 649 height 21
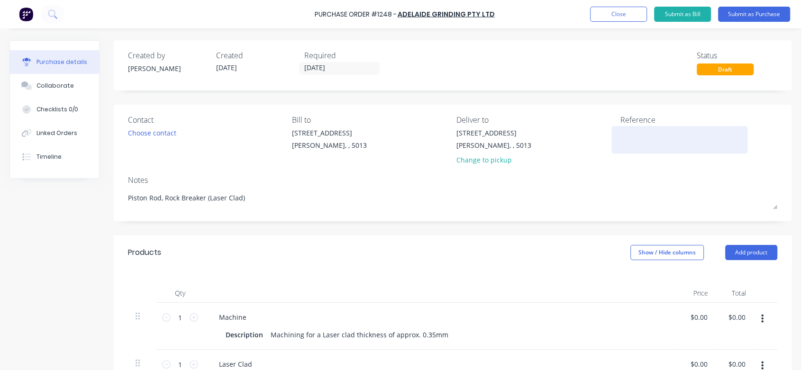
type textarea "Piston Rod, Rock Breaker (Laser Clad)"
click at [639, 136] on textarea at bounding box center [680, 138] width 119 height 21
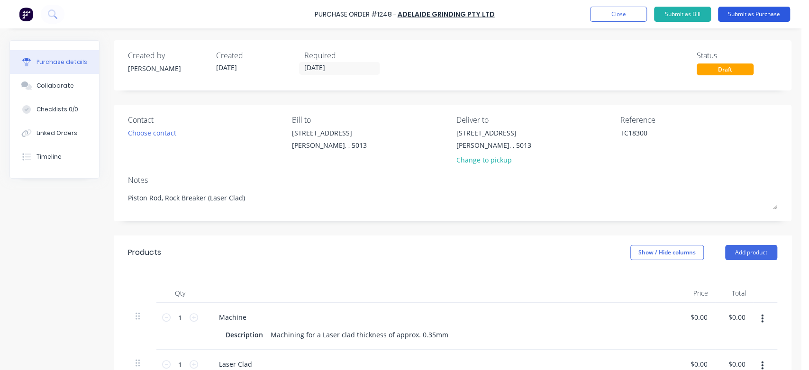
type textarea "TC18300"
click at [758, 12] on button "Submit as Purchase" at bounding box center [754, 14] width 72 height 15
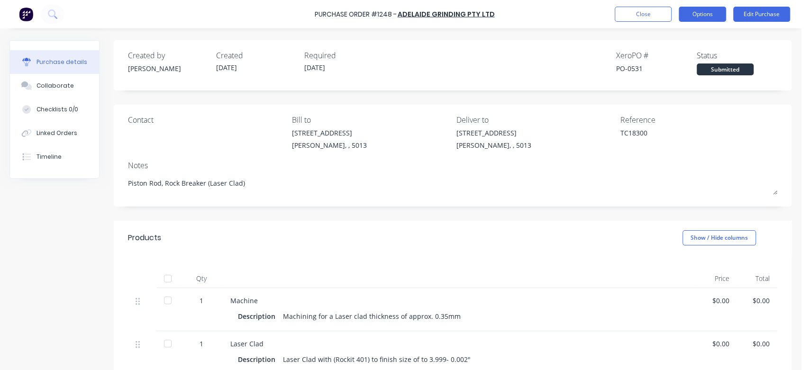
click at [690, 17] on button "Options" at bounding box center [702, 14] width 47 height 15
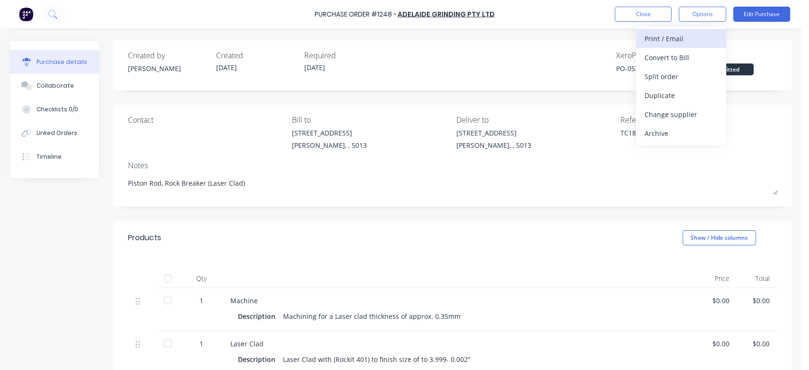
click at [682, 36] on div "Print / Email" at bounding box center [681, 39] width 73 height 14
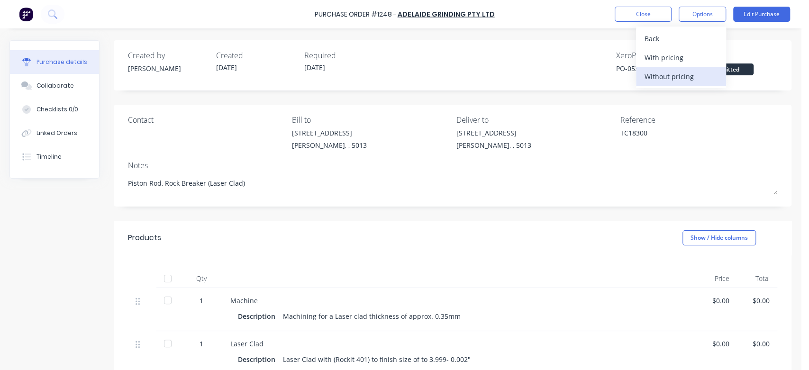
click at [692, 74] on div "Without pricing" at bounding box center [681, 77] width 73 height 14
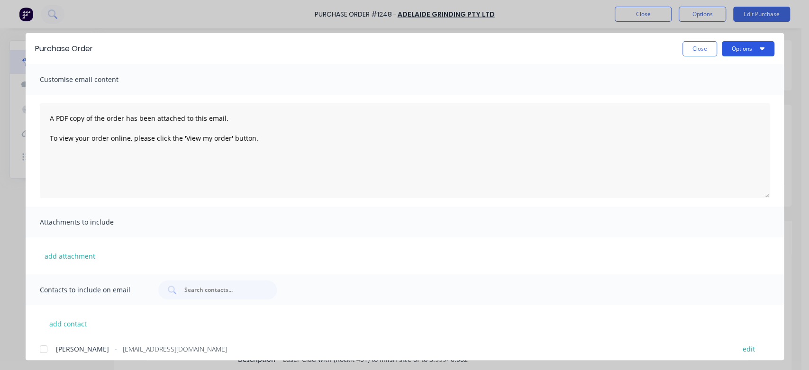
click at [737, 49] on button "Options" at bounding box center [748, 48] width 53 height 15
click at [713, 87] on div "Print" at bounding box center [729, 92] width 73 height 14
click at [697, 49] on button "Close" at bounding box center [700, 48] width 35 height 15
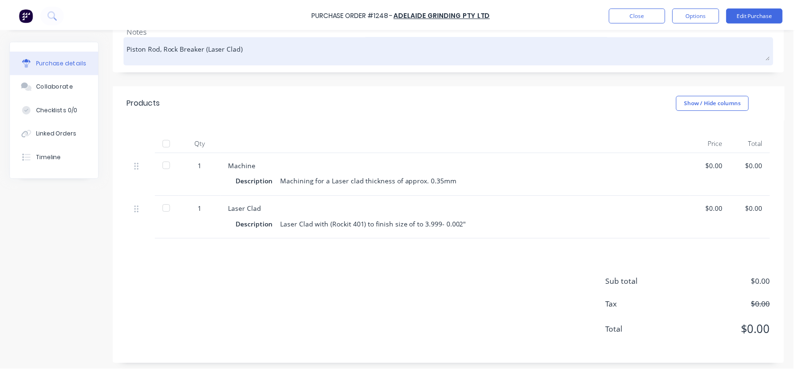
scroll to position [139, 0]
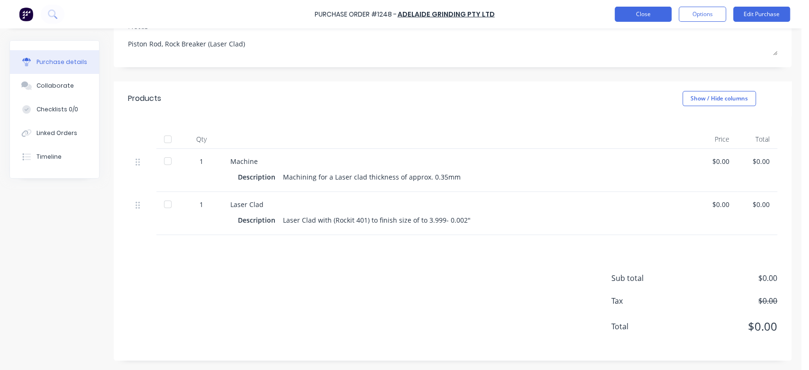
click at [640, 15] on button "Close" at bounding box center [643, 14] width 57 height 15
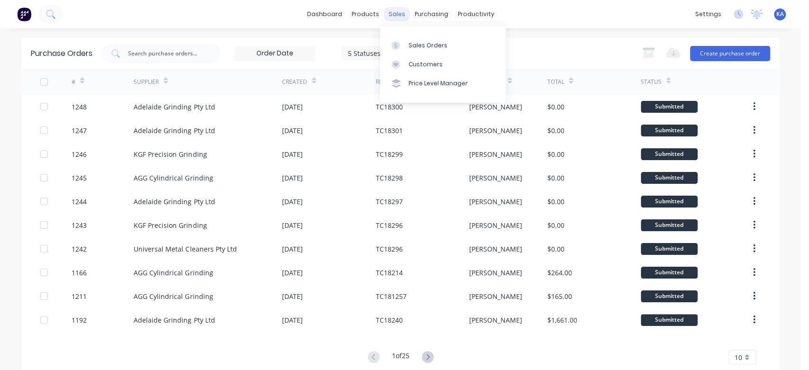
click at [391, 12] on div "sales" at bounding box center [397, 14] width 26 height 14
click at [418, 42] on div "Sales Orders" at bounding box center [428, 45] width 39 height 9
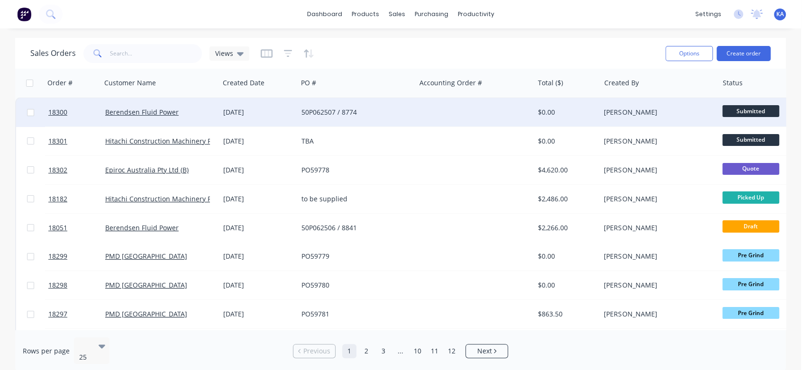
click at [636, 113] on div "[PERSON_NAME]" at bounding box center [656, 112] width 105 height 9
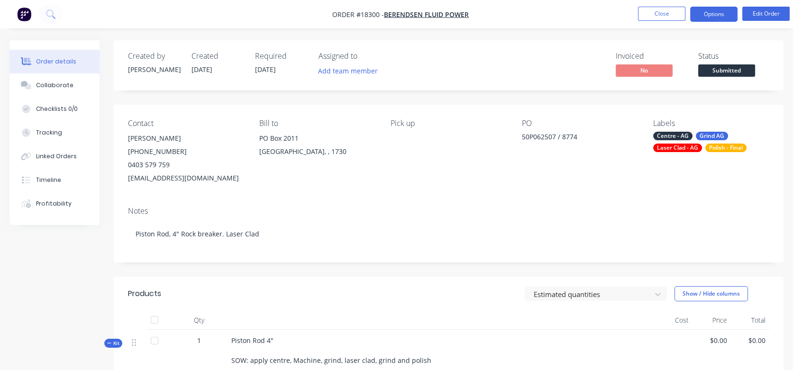
click at [708, 12] on button "Options" at bounding box center [713, 14] width 47 height 15
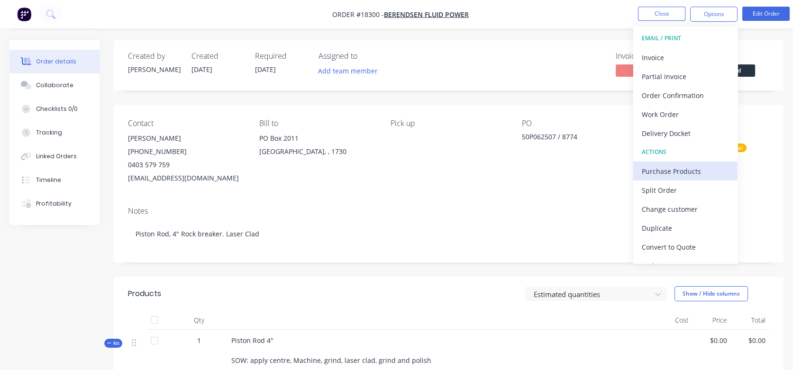
click at [693, 164] on div "Purchase Products" at bounding box center [685, 171] width 87 height 14
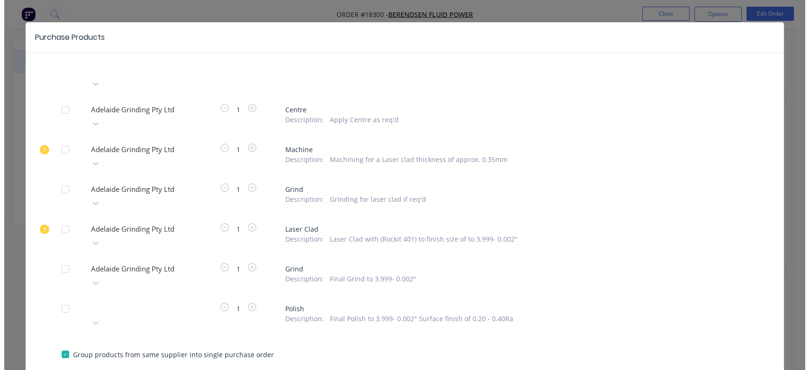
scroll to position [25, 0]
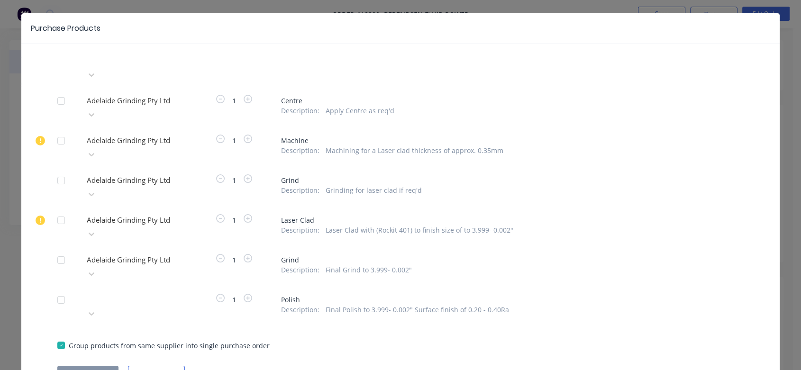
click at [58, 91] on div at bounding box center [61, 100] width 19 height 19
click at [58, 131] on div at bounding box center [61, 140] width 19 height 19
click at [58, 171] on div at bounding box center [61, 180] width 19 height 19
click at [61, 211] on div at bounding box center [61, 220] width 19 height 19
click at [58, 251] on div at bounding box center [61, 260] width 19 height 19
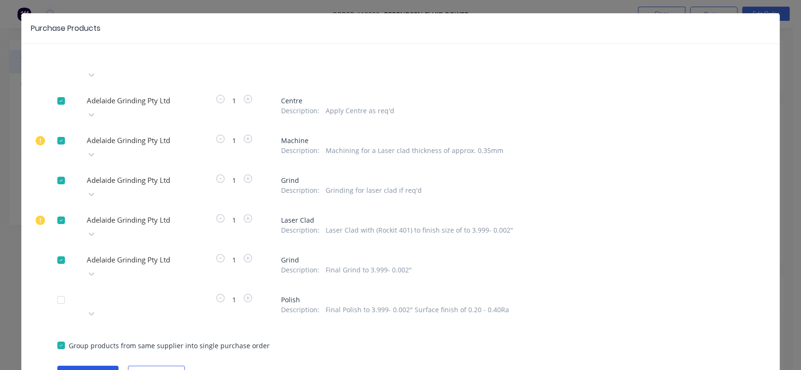
click at [87, 366] on button "Create purchase(s)" at bounding box center [87, 373] width 61 height 14
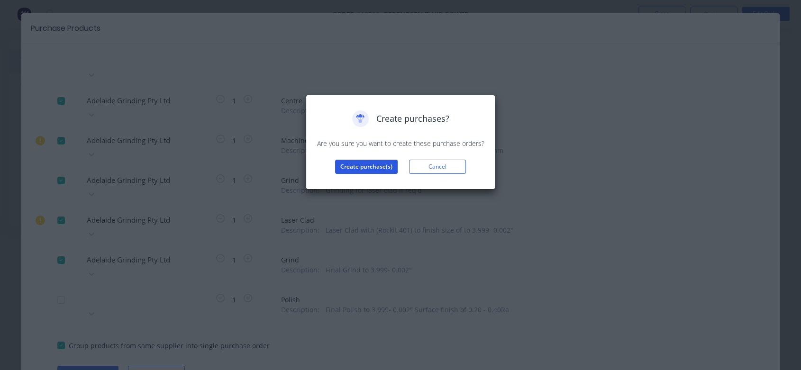
click at [383, 168] on button "Create purchase(s)" at bounding box center [366, 167] width 63 height 14
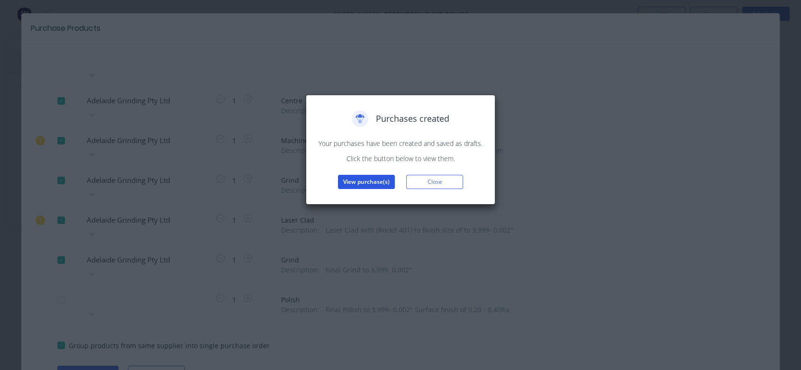
click at [378, 176] on button "View purchase(s)" at bounding box center [366, 182] width 57 height 14
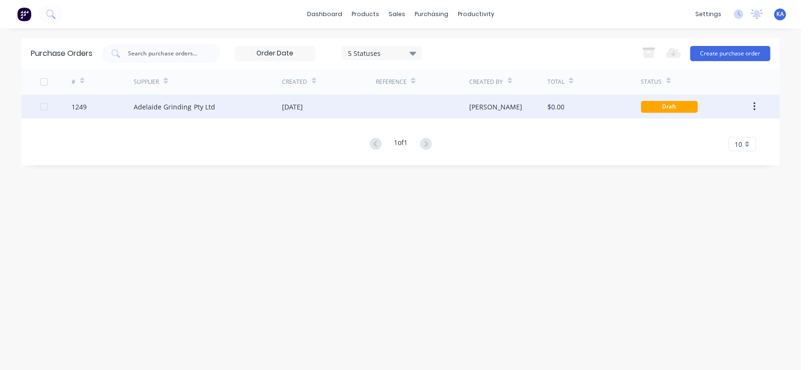
click at [573, 102] on div "$0.00" at bounding box center [593, 107] width 93 height 24
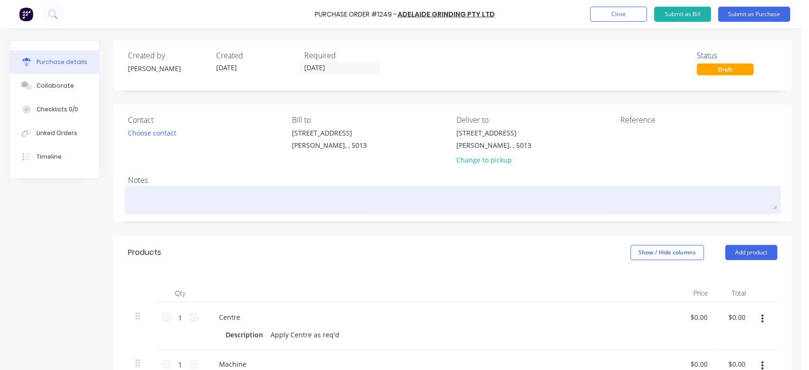
click at [146, 194] on textarea at bounding box center [452, 198] width 649 height 21
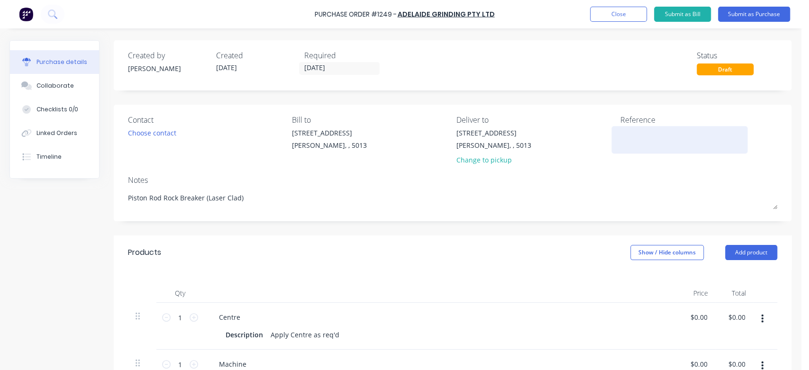
type textarea "Piston Rod Rock Breaker (Laser Clad)"
click at [622, 135] on textarea at bounding box center [680, 138] width 119 height 21
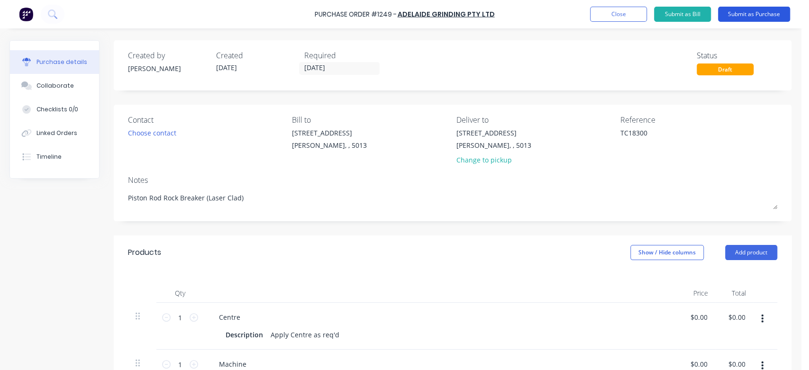
type textarea "TC18300"
click at [737, 10] on button "Submit as Purchase" at bounding box center [754, 14] width 72 height 15
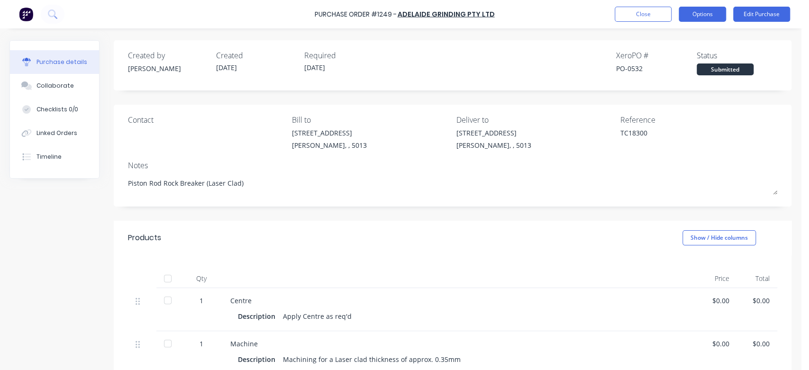
click at [709, 17] on button "Options" at bounding box center [702, 14] width 47 height 15
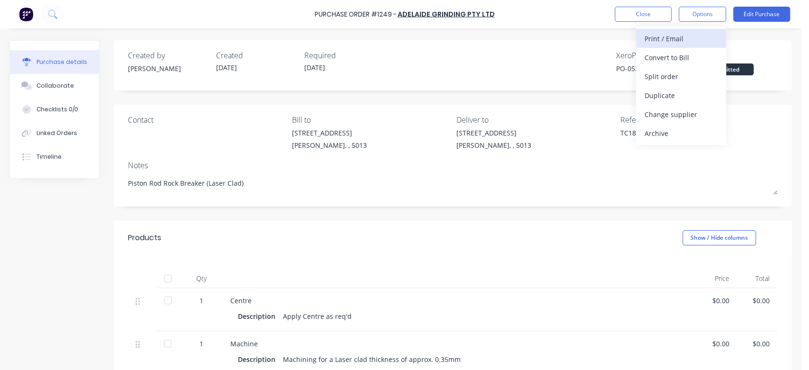
click at [683, 34] on div "Print / Email" at bounding box center [681, 39] width 73 height 14
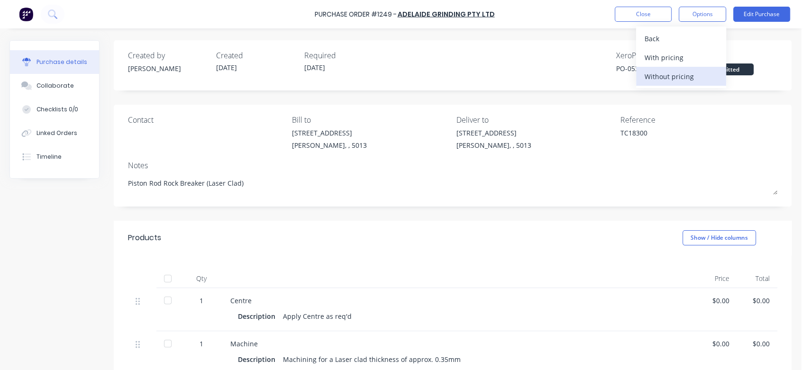
click at [689, 75] on div "Without pricing" at bounding box center [681, 77] width 73 height 14
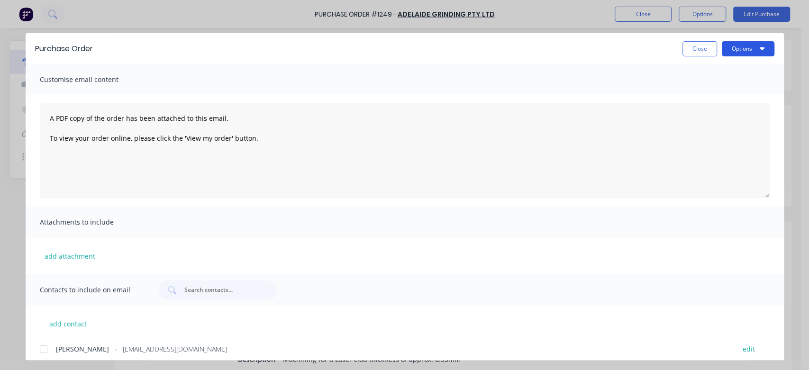
click at [732, 46] on button "Options" at bounding box center [748, 48] width 53 height 15
click at [704, 88] on div "Print" at bounding box center [729, 92] width 73 height 14
click at [696, 49] on button "Close" at bounding box center [700, 48] width 35 height 15
